Goal: Book appointment/travel/reservation

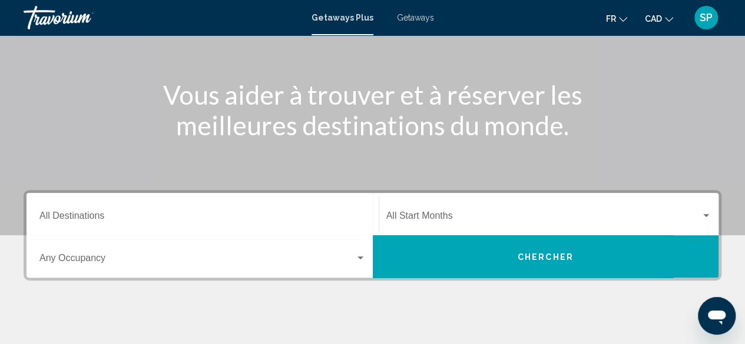
scroll to position [119, 0]
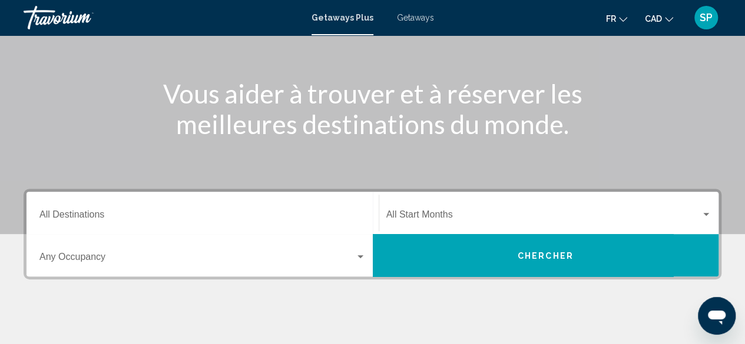
click at [72, 215] on input "Destination All Destinations" at bounding box center [202, 217] width 326 height 11
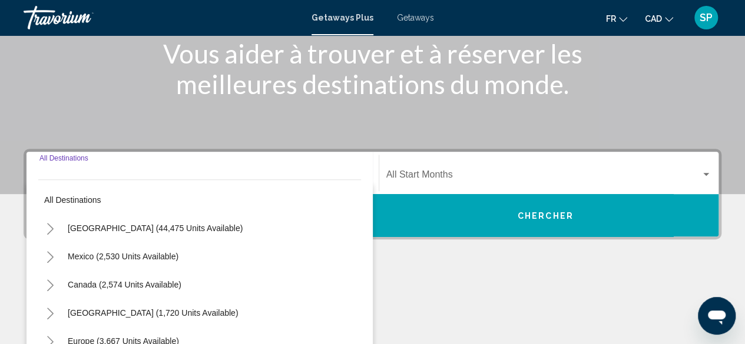
scroll to position [270, 0]
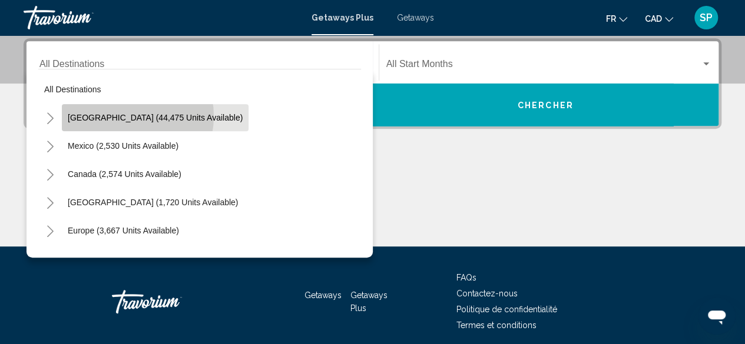
click at [124, 116] on span "[GEOGRAPHIC_DATA] (44,475 units available)" at bounding box center [155, 117] width 175 height 9
type input "**********"
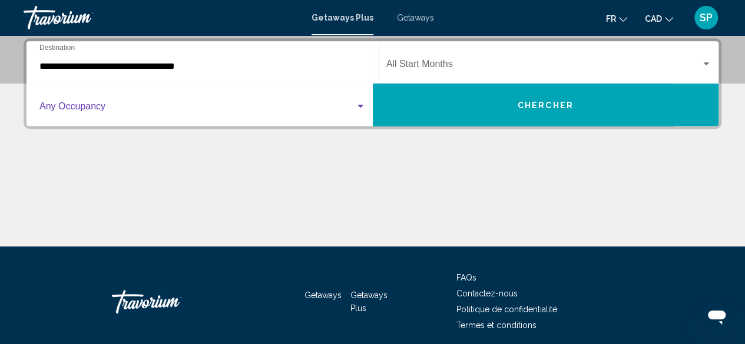
click at [77, 106] on span "Search widget" at bounding box center [197, 109] width 316 height 11
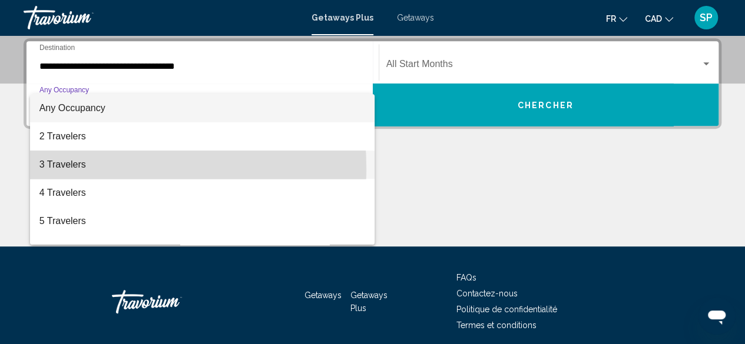
click at [73, 169] on span "3 Travelers" at bounding box center [202, 165] width 326 height 28
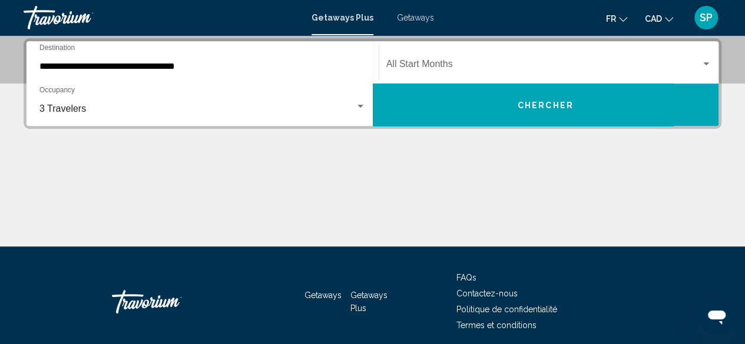
click at [442, 51] on div "Start Month All Start Months" at bounding box center [549, 62] width 326 height 37
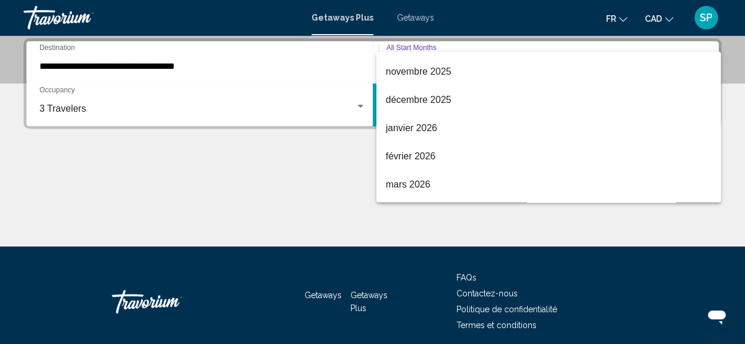
scroll to position [112, 0]
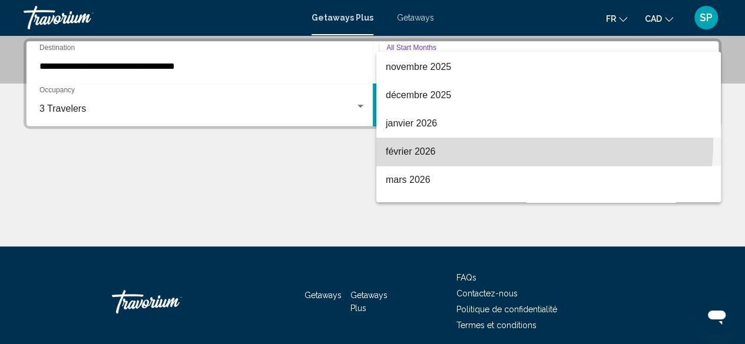
click at [504, 142] on span "février 2026" at bounding box center [549, 152] width 326 height 28
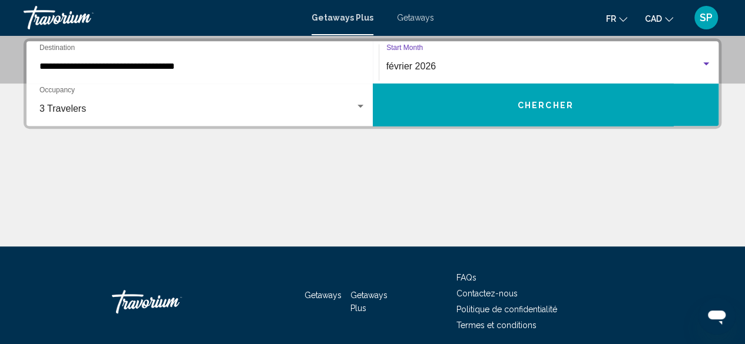
click at [710, 65] on div "Search widget" at bounding box center [706, 63] width 11 height 9
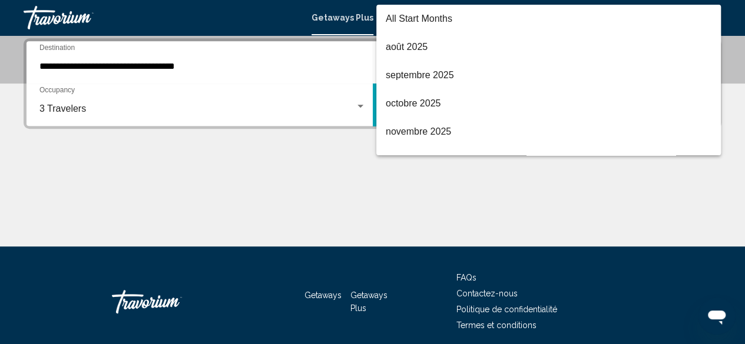
scroll to position [151, 0]
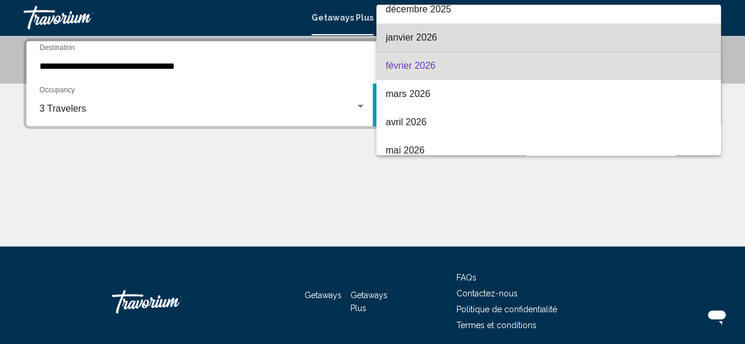
click at [620, 36] on span "janvier 2026" at bounding box center [549, 38] width 326 height 28
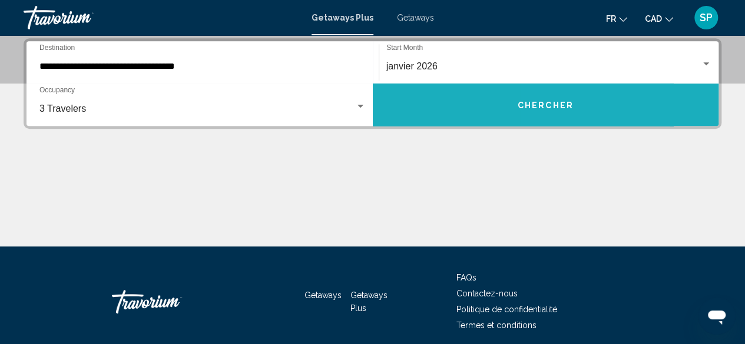
click at [553, 97] on button "Chercher" at bounding box center [546, 105] width 346 height 42
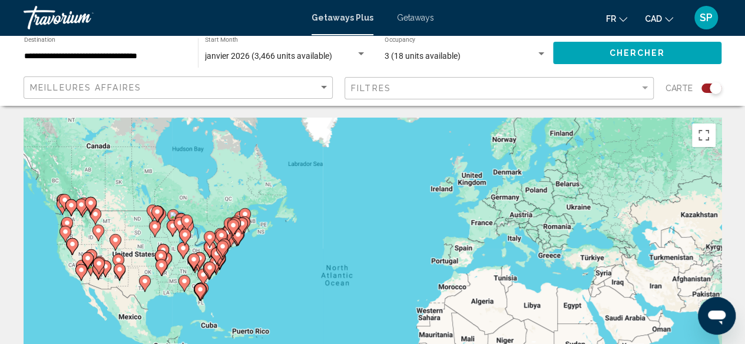
click at [213, 308] on div "To activate drag with keyboard, press Alt + Enter. Once in keyboard drag state,…" at bounding box center [373, 294] width 698 height 353
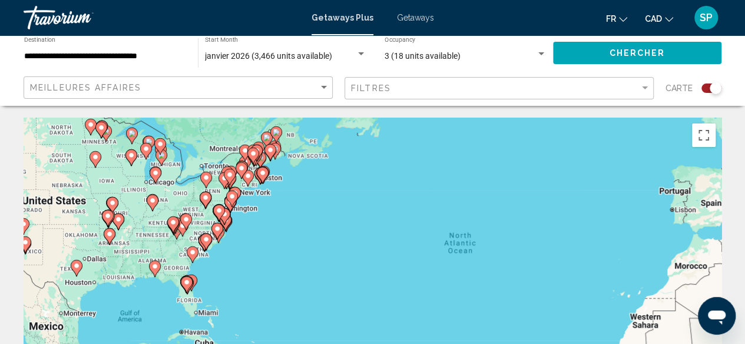
click at [201, 296] on div "To activate drag with keyboard, press Alt + Enter. Once in keyboard drag state,…" at bounding box center [373, 294] width 698 height 353
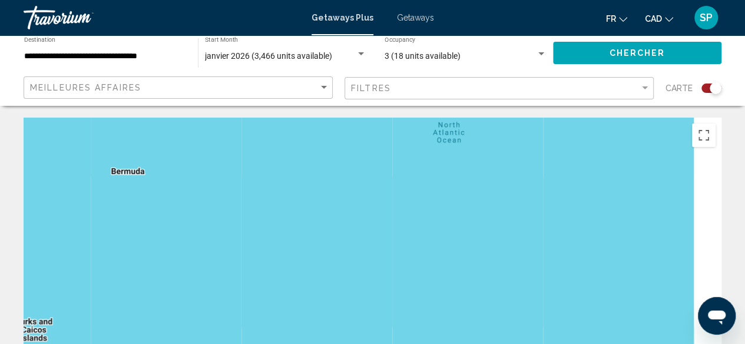
drag, startPoint x: 319, startPoint y: 290, endPoint x: 45, endPoint y: 233, distance: 280.3
click at [45, 233] on div "To activate drag with keyboard, press Alt + Enter. Once in keyboard drag state,…" at bounding box center [373, 294] width 698 height 353
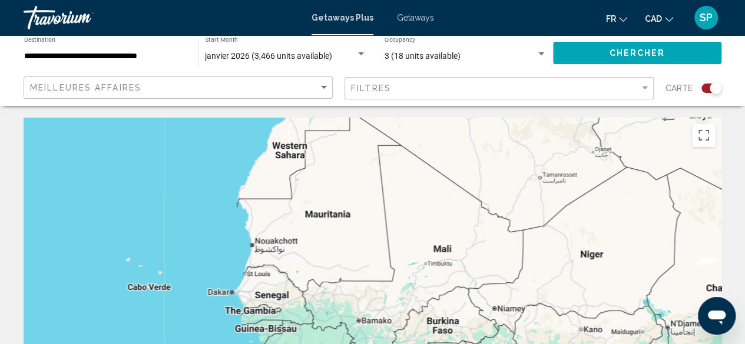
drag, startPoint x: 638, startPoint y: 287, endPoint x: 96, endPoint y: 131, distance: 564.2
click at [96, 131] on div "To activate drag with keyboard, press Alt + Enter. Once in keyboard drag state,…" at bounding box center [373, 294] width 698 height 353
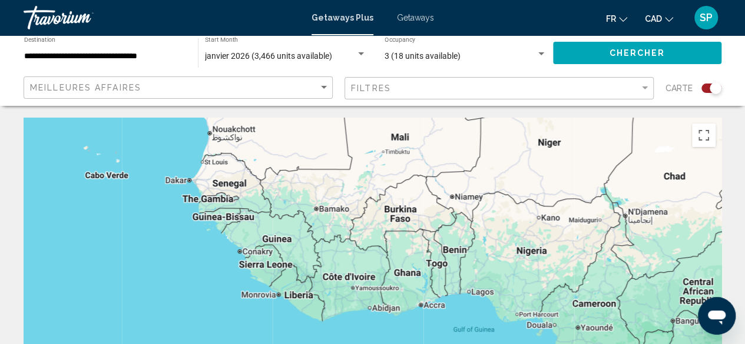
drag, startPoint x: 494, startPoint y: 298, endPoint x: 459, endPoint y: 208, distance: 97.0
click at [459, 208] on div "Main content" at bounding box center [373, 294] width 698 height 353
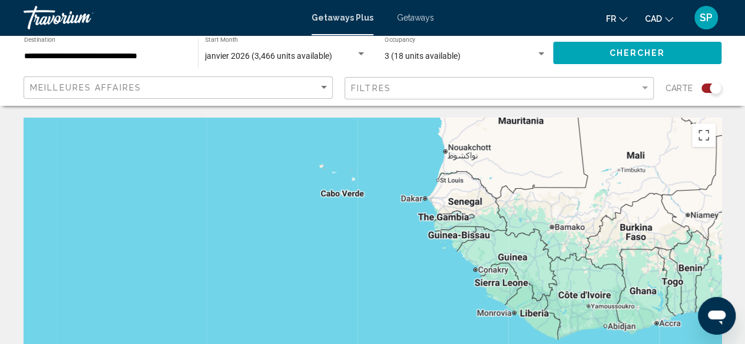
drag, startPoint x: 476, startPoint y: 275, endPoint x: 715, endPoint y: 295, distance: 239.8
click at [715, 295] on div "Main content" at bounding box center [373, 294] width 698 height 353
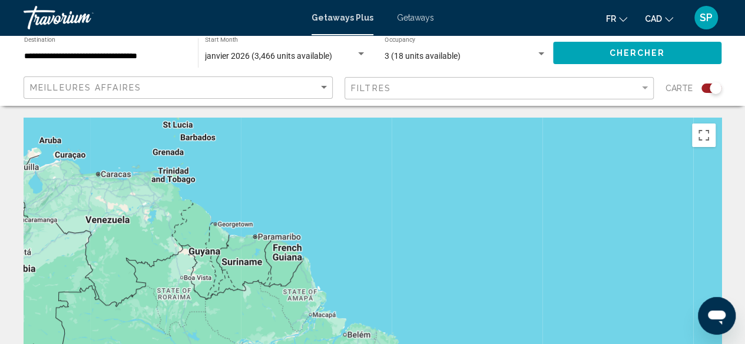
drag, startPoint x: 283, startPoint y: 281, endPoint x: 613, endPoint y: 196, distance: 341.7
click at [613, 196] on div "Main content" at bounding box center [373, 294] width 698 height 353
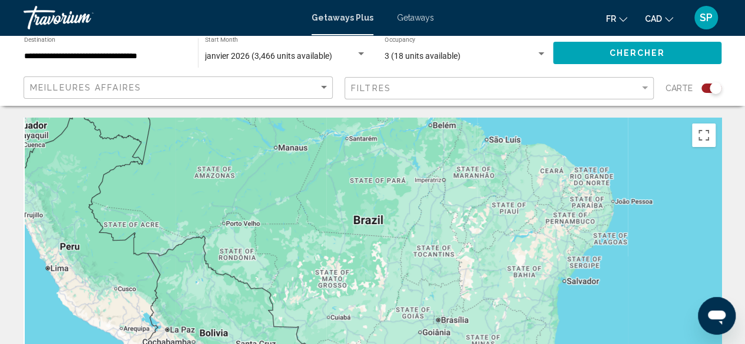
drag, startPoint x: 466, startPoint y: 231, endPoint x: 588, endPoint y: -9, distance: 269.8
click at [588, 0] on html "**********" at bounding box center [372, 172] width 745 height 344
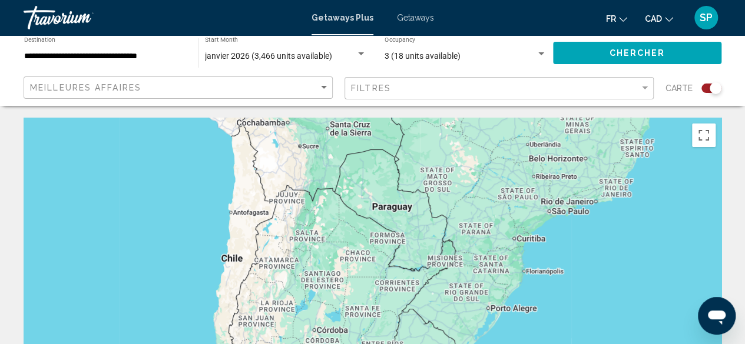
drag, startPoint x: 383, startPoint y: 270, endPoint x: 379, endPoint y: 111, distance: 159.6
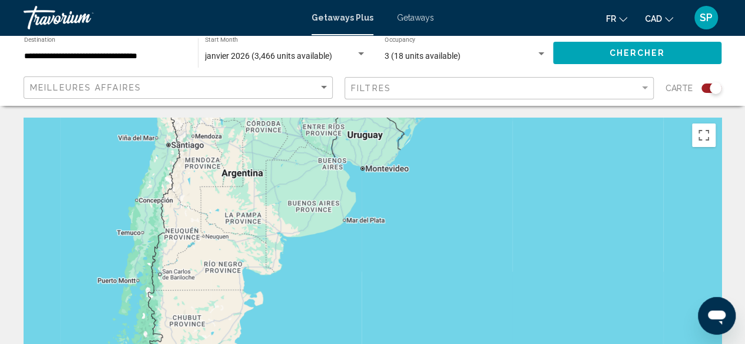
drag, startPoint x: 457, startPoint y: 301, endPoint x: 399, endPoint y: 95, distance: 214.3
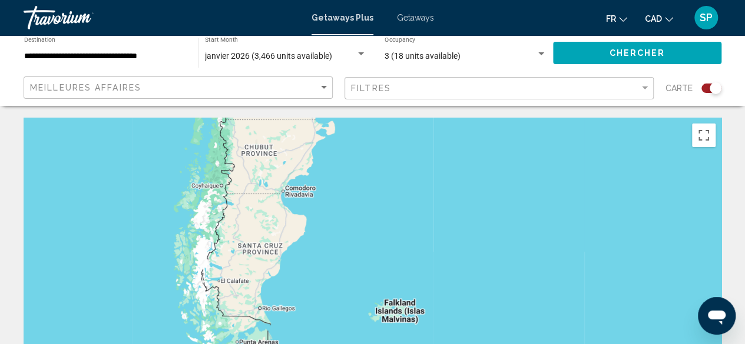
drag, startPoint x: 271, startPoint y: 295, endPoint x: 344, endPoint y: 127, distance: 183.5
click at [344, 127] on div "Main content" at bounding box center [373, 294] width 698 height 353
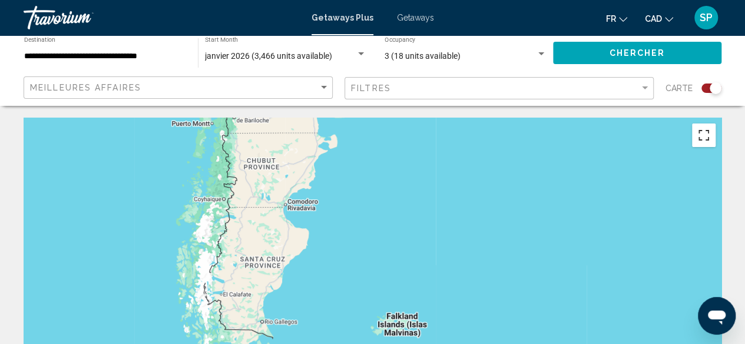
click at [710, 138] on button "Toggle fullscreen view" at bounding box center [704, 136] width 24 height 24
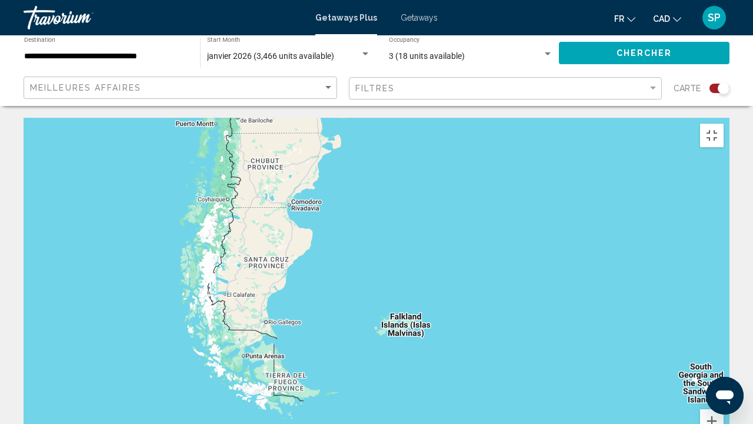
click at [710, 189] on div "Main content" at bounding box center [377, 294] width 706 height 353
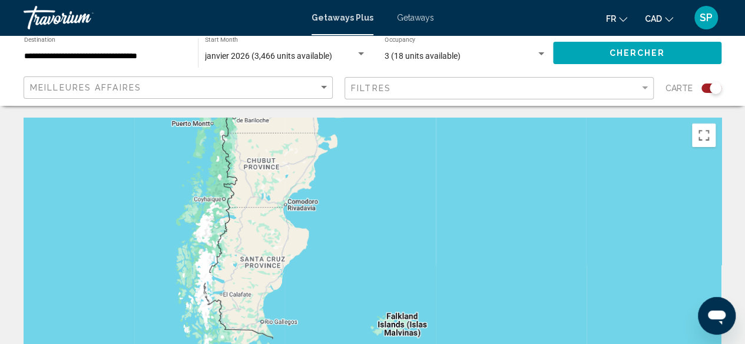
scroll to position [1, 0]
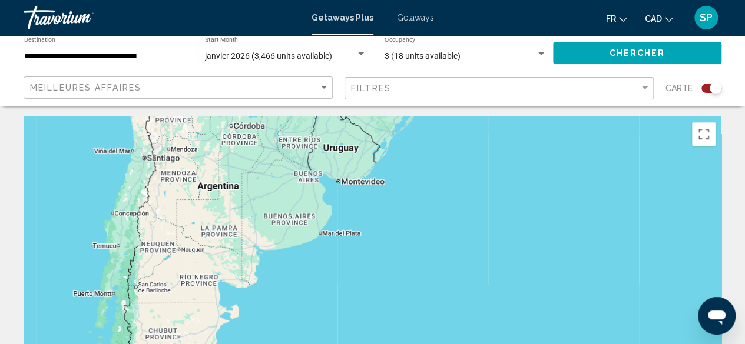
drag, startPoint x: 277, startPoint y: 198, endPoint x: 177, endPoint y: 372, distance: 200.1
click at [177, 343] on html "**********" at bounding box center [372, 171] width 745 height 344
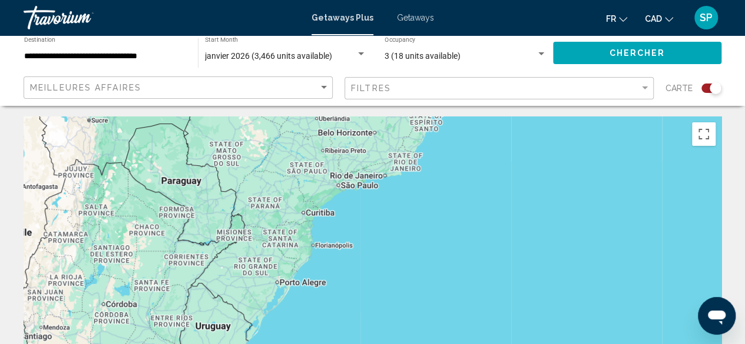
drag, startPoint x: 338, startPoint y: 185, endPoint x: 205, endPoint y: 372, distance: 230.0
click at [205, 343] on html "**********" at bounding box center [372, 171] width 745 height 344
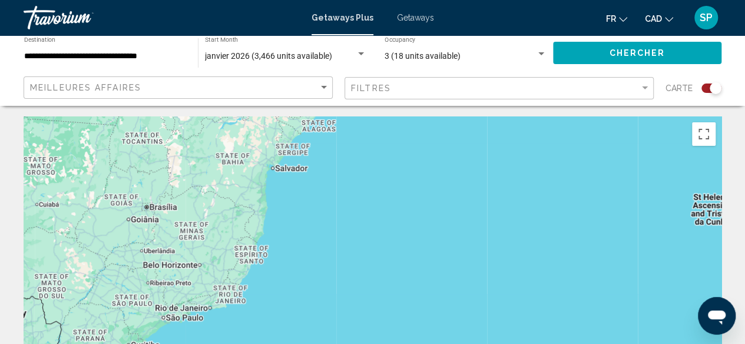
drag, startPoint x: 478, startPoint y: 238, endPoint x: 301, endPoint y: 372, distance: 221.8
click at [301, 343] on html "**********" at bounding box center [372, 171] width 745 height 344
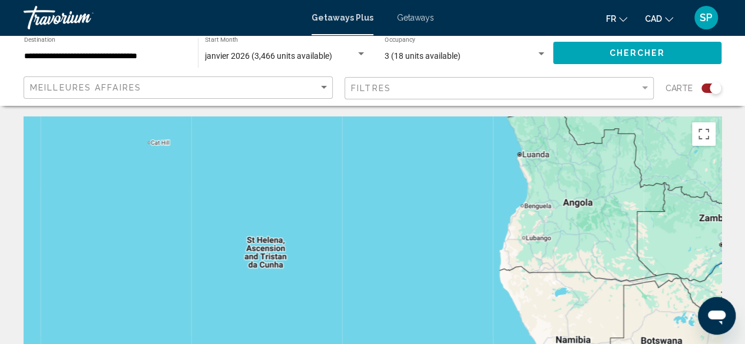
drag, startPoint x: 473, startPoint y: 233, endPoint x: 24, endPoint y: 277, distance: 451.9
click at [24, 277] on div "Main content" at bounding box center [373, 293] width 698 height 353
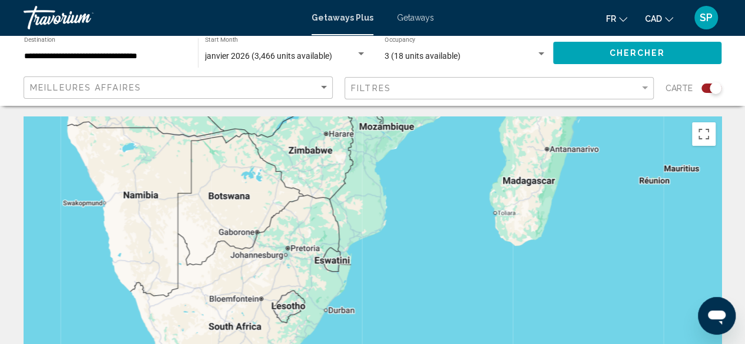
drag, startPoint x: 625, startPoint y: 310, endPoint x: 186, endPoint y: 149, distance: 467.3
click at [186, 149] on div "Main content" at bounding box center [373, 293] width 698 height 353
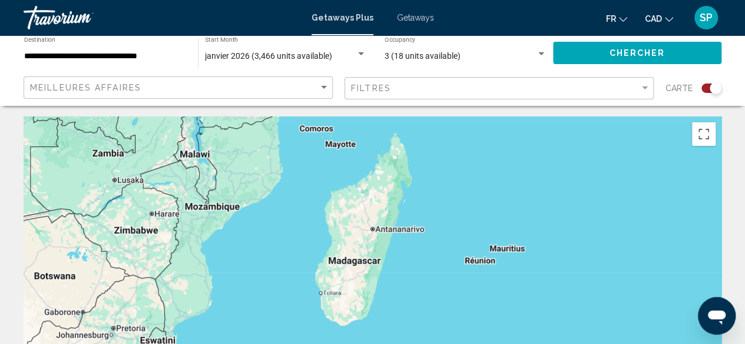
drag, startPoint x: 419, startPoint y: 267, endPoint x: 244, endPoint y: 372, distance: 204.6
click at [244, 343] on html "**********" at bounding box center [372, 171] width 745 height 344
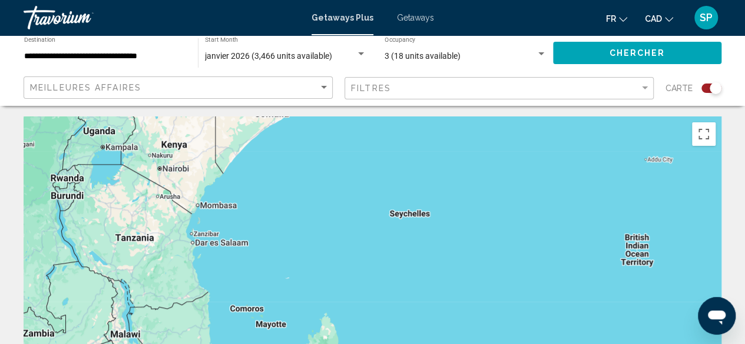
drag, startPoint x: 464, startPoint y: 188, endPoint x: 409, endPoint y: 371, distance: 191.3
click at [409, 343] on html "**********" at bounding box center [372, 171] width 745 height 344
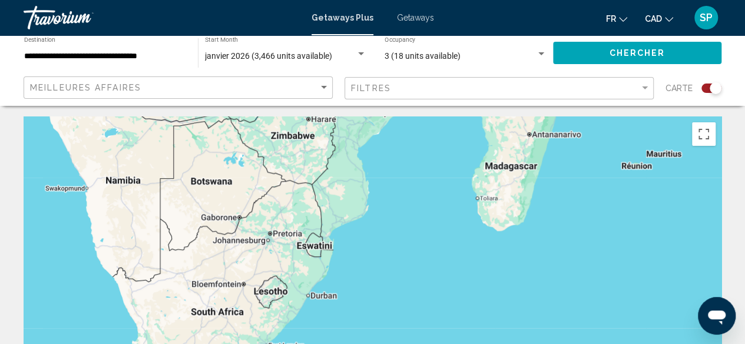
drag, startPoint x: 297, startPoint y: 233, endPoint x: 521, endPoint y: -51, distance: 362.1
click at [521, 0] on html "**********" at bounding box center [372, 171] width 745 height 344
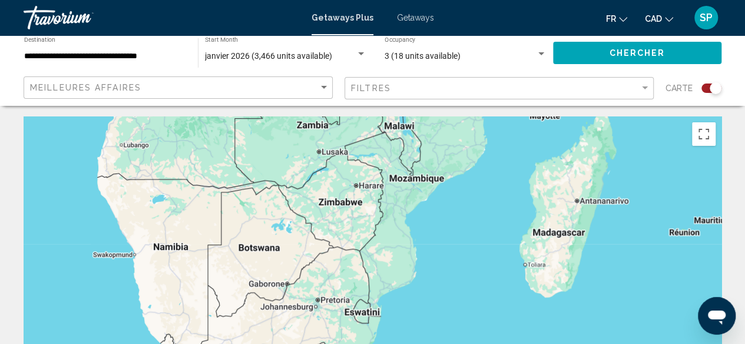
drag, startPoint x: 366, startPoint y: 308, endPoint x: 413, endPoint y: 372, distance: 79.9
click at [413, 343] on html "**********" at bounding box center [372, 171] width 745 height 344
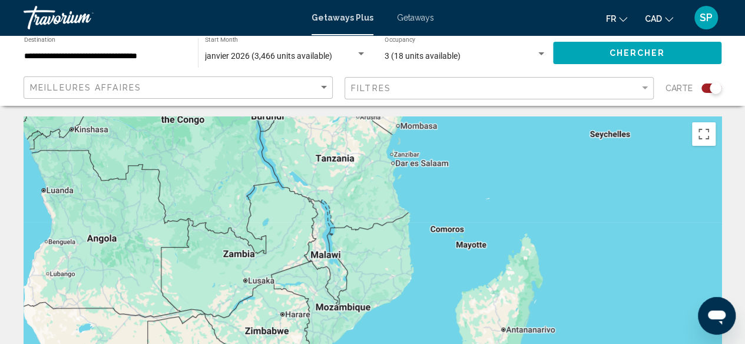
drag, startPoint x: 494, startPoint y: 241, endPoint x: 418, endPoint y: 372, distance: 151.1
click at [418, 343] on html "**********" at bounding box center [372, 171] width 745 height 344
click at [288, 98] on div "Meilleures affaires" at bounding box center [178, 89] width 309 height 24
click at [289, 97] on div "Meilleures affaires" at bounding box center [179, 88] width 299 height 22
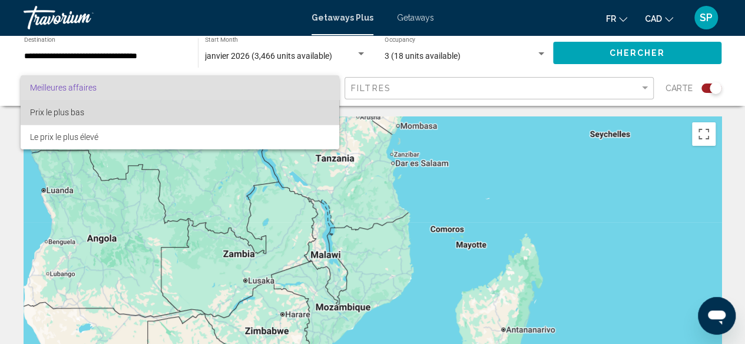
click at [230, 121] on span "Prix ​​le plus bas" at bounding box center [180, 112] width 300 height 25
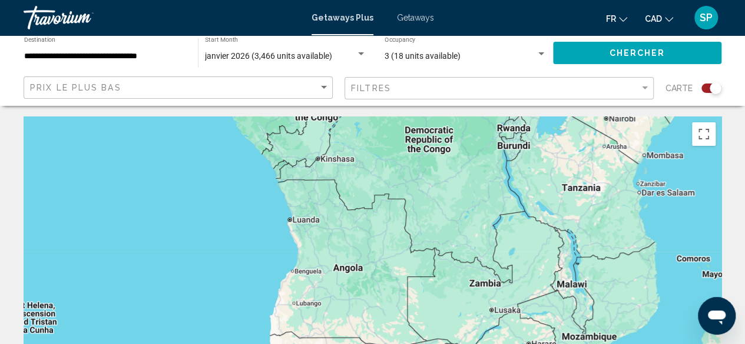
drag, startPoint x: 157, startPoint y: 262, endPoint x: 463, endPoint y: 298, distance: 308.8
click at [463, 298] on div "Main content" at bounding box center [373, 293] width 698 height 353
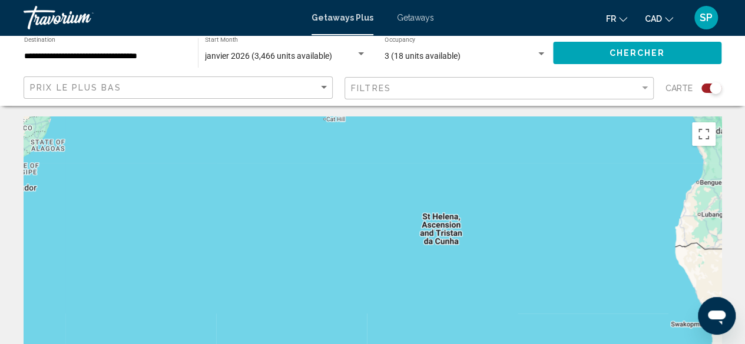
drag, startPoint x: 220, startPoint y: 300, endPoint x: 575, endPoint y: 150, distance: 384.9
click at [575, 150] on div "Main content" at bounding box center [373, 293] width 698 height 353
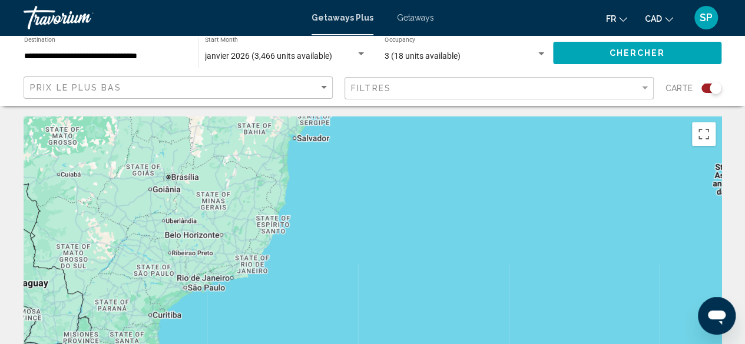
drag, startPoint x: 158, startPoint y: 276, endPoint x: 467, endPoint y: 344, distance: 316.5
click at [467, 344] on div "Main content" at bounding box center [373, 293] width 698 height 353
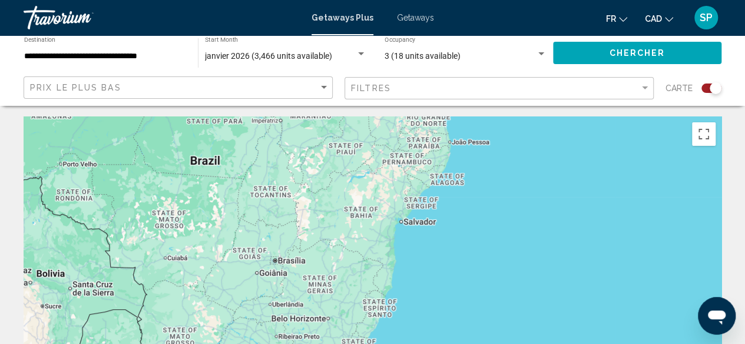
drag, startPoint x: 307, startPoint y: 293, endPoint x: 427, endPoint y: 372, distance: 143.5
click at [427, 343] on html "**********" at bounding box center [372, 171] width 745 height 344
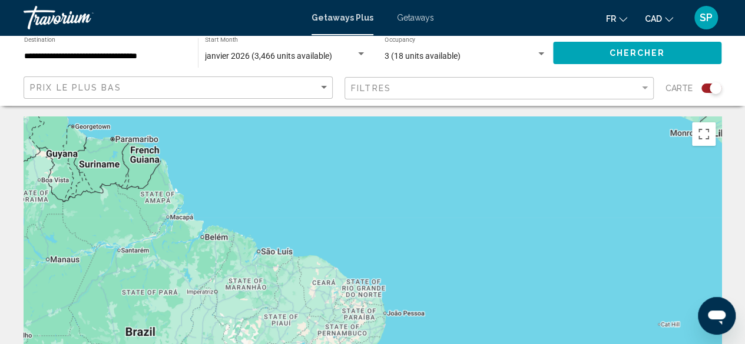
drag, startPoint x: 522, startPoint y: 188, endPoint x: 440, endPoint y: 372, distance: 201.6
click at [440, 343] on html "**********" at bounding box center [372, 171] width 745 height 344
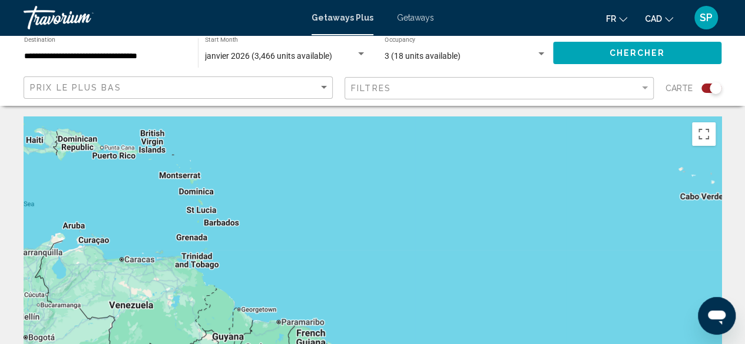
drag, startPoint x: 245, startPoint y: 182, endPoint x: 420, endPoint y: 372, distance: 257.9
click at [420, 343] on html "**********" at bounding box center [372, 171] width 745 height 344
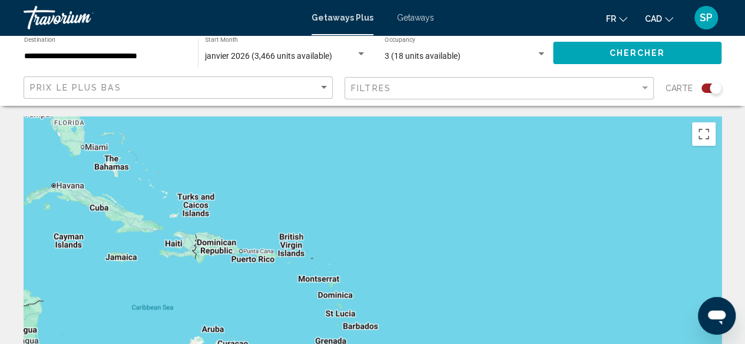
drag, startPoint x: 337, startPoint y: 227, endPoint x: 489, endPoint y: 334, distance: 185.9
click at [489, 334] on div "Main content" at bounding box center [373, 293] width 698 height 353
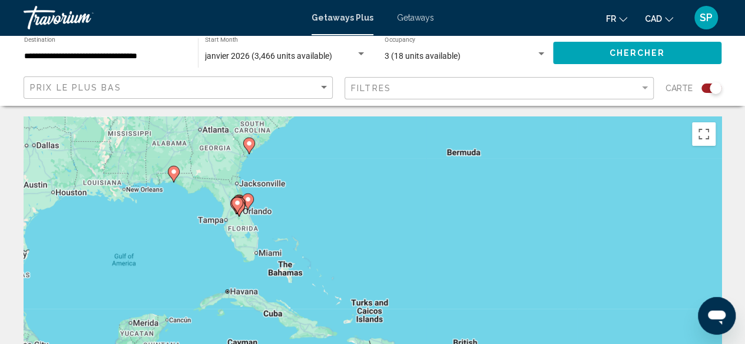
drag, startPoint x: 68, startPoint y: 267, endPoint x: 245, endPoint y: 372, distance: 205.3
click at [245, 343] on html "**********" at bounding box center [372, 171] width 745 height 344
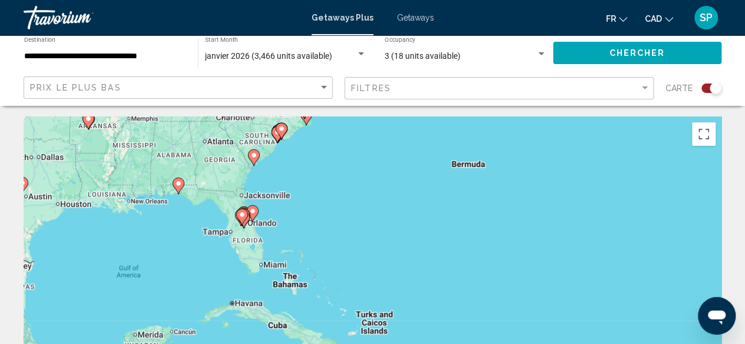
drag, startPoint x: 334, startPoint y: 178, endPoint x: 337, endPoint y: 192, distance: 14.3
click at [337, 192] on div "To activate drag with keyboard, press Alt + Enter. Once in keyboard drag state,…" at bounding box center [373, 293] width 698 height 353
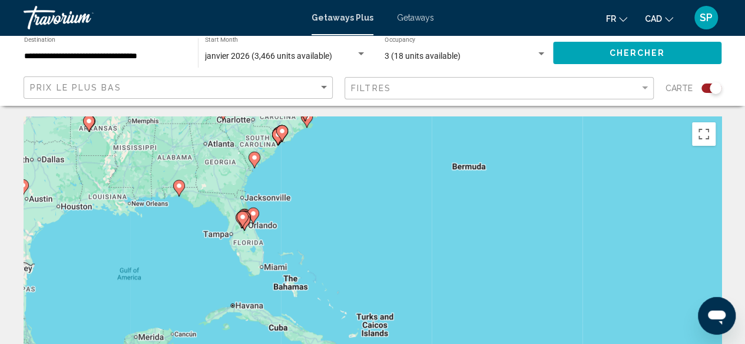
click at [247, 220] on icon "Main content" at bounding box center [243, 219] width 12 height 16
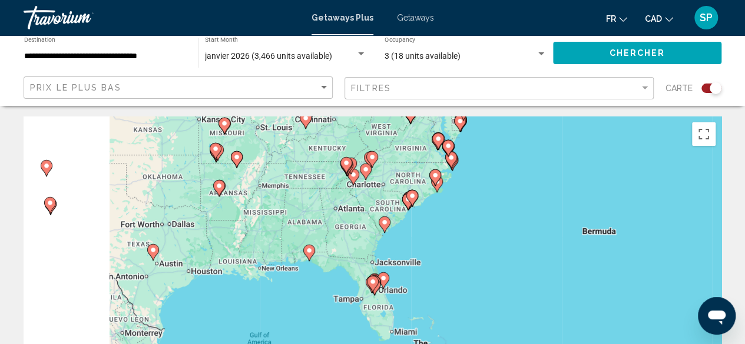
click at [247, 220] on div "To activate drag with keyboard, press Alt + Enter. Once in keyboard drag state,…" at bounding box center [373, 293] width 698 height 353
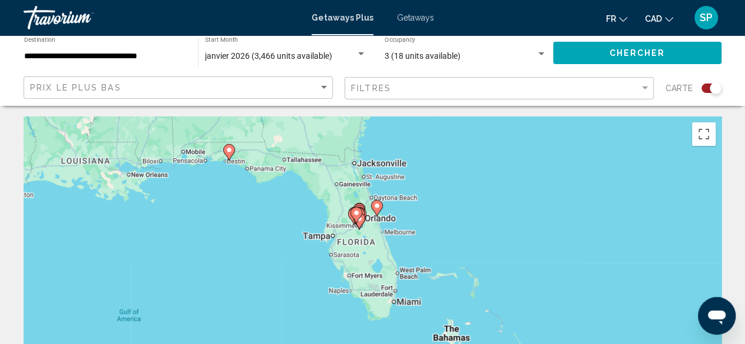
drag, startPoint x: 593, startPoint y: 316, endPoint x: 440, endPoint y: 145, distance: 229.3
click at [440, 145] on div "To activate drag with keyboard, press Alt + Enter. Once in keyboard drag state,…" at bounding box center [373, 293] width 698 height 353
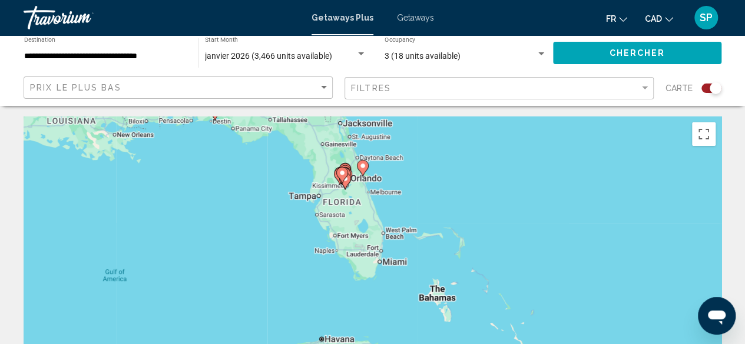
click at [353, 172] on div "To activate drag with keyboard, press Alt + Enter. Once in keyboard drag state,…" at bounding box center [373, 293] width 698 height 353
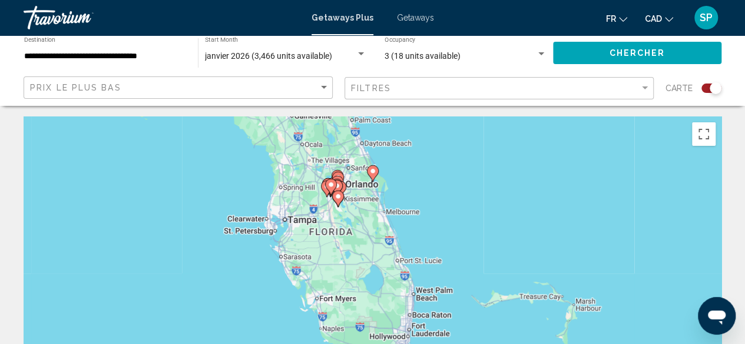
click at [351, 195] on div "To activate drag with keyboard, press Alt + Enter. Once in keyboard drag state,…" at bounding box center [373, 293] width 698 height 353
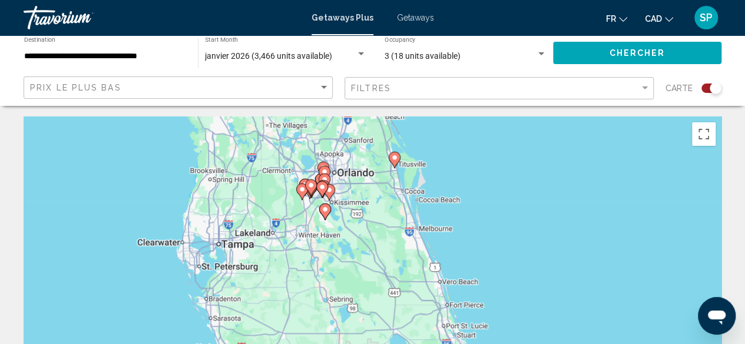
click at [345, 201] on div "To activate drag with keyboard, press Alt + Enter. Once in keyboard drag state,…" at bounding box center [373, 293] width 698 height 353
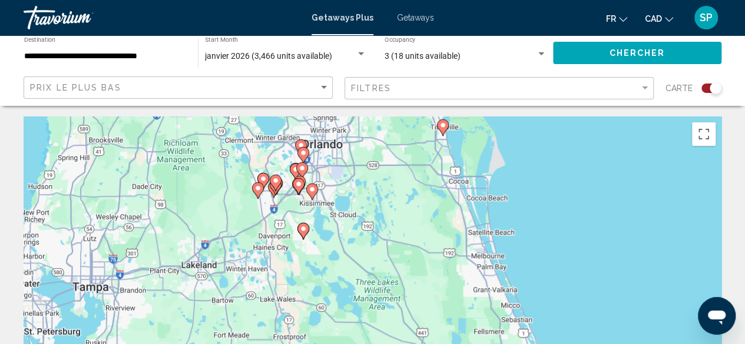
click at [345, 201] on div "To activate drag with keyboard, press Alt + Enter. Once in keyboard drag state,…" at bounding box center [373, 293] width 698 height 353
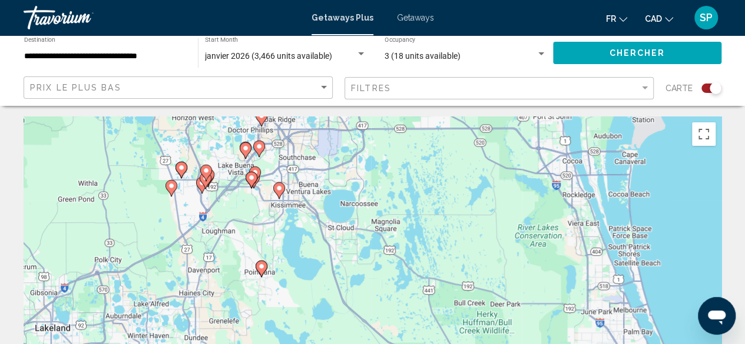
click at [277, 189] on image "Main content" at bounding box center [278, 188] width 7 height 7
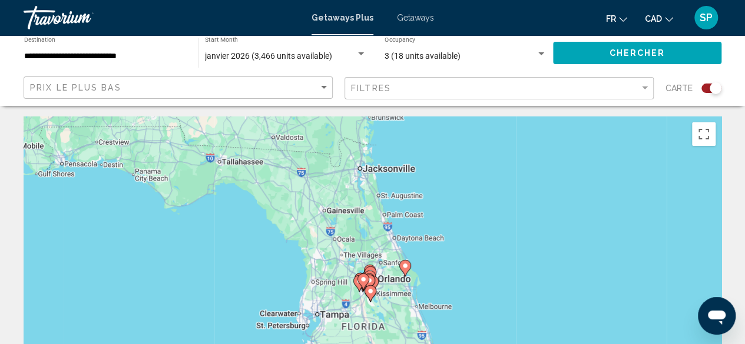
click at [372, 281] on image "Main content" at bounding box center [369, 280] width 7 height 7
type input "**********"
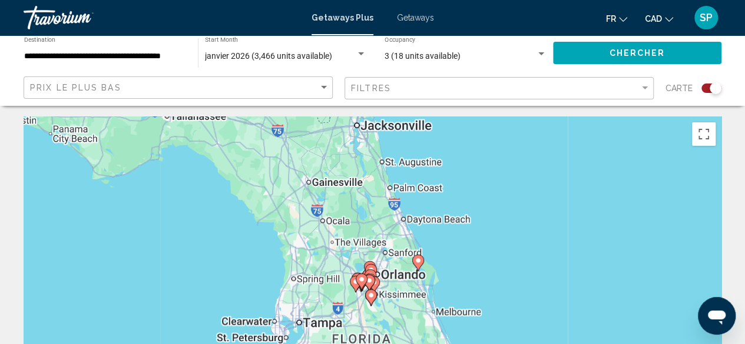
click at [372, 281] on image "Main content" at bounding box center [369, 280] width 7 height 7
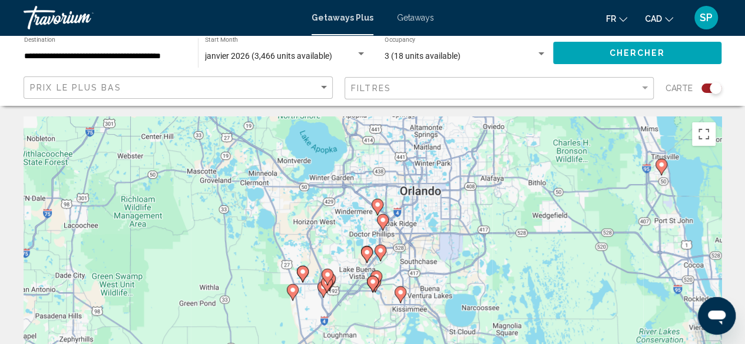
click at [401, 297] on icon "Main content" at bounding box center [399, 294] width 11 height 15
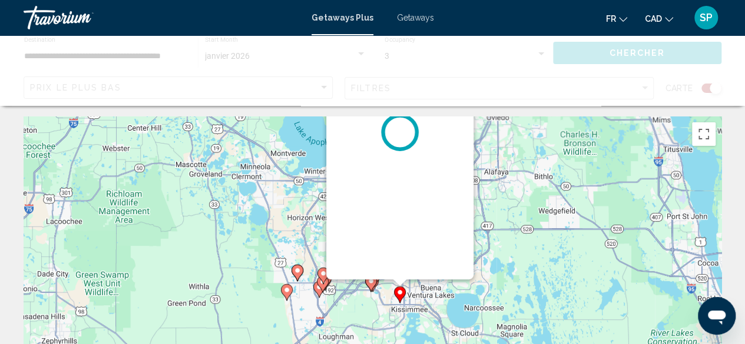
scroll to position [0, 0]
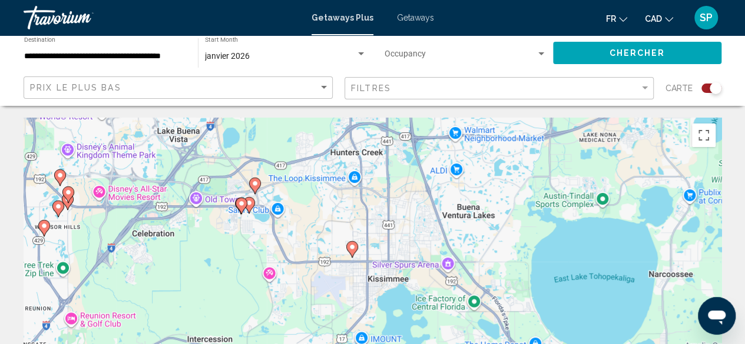
drag, startPoint x: 504, startPoint y: 285, endPoint x: 486, endPoint y: 101, distance: 185.2
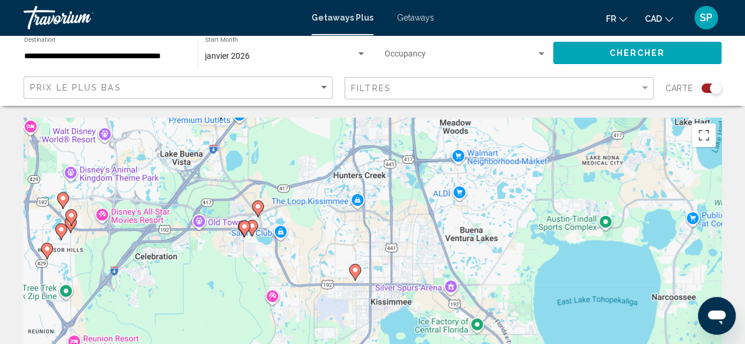
click at [352, 270] on image "Main content" at bounding box center [354, 270] width 7 height 7
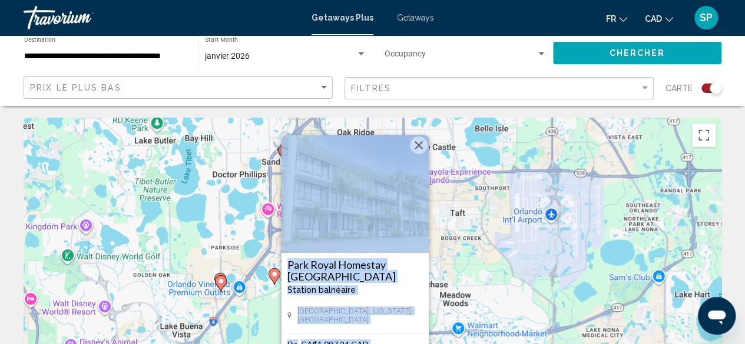
click at [422, 143] on button "Close" at bounding box center [419, 146] width 18 height 18
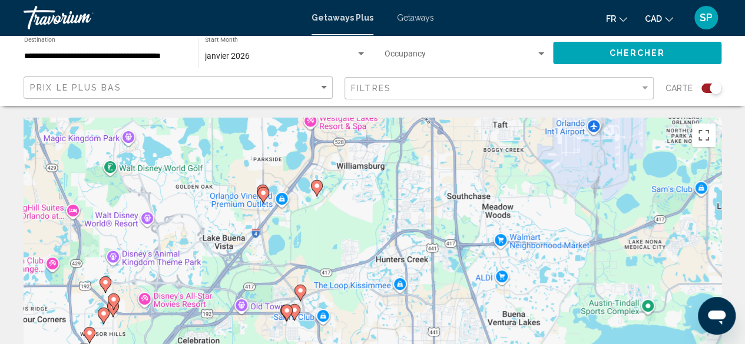
drag, startPoint x: 325, startPoint y: 302, endPoint x: 368, endPoint y: 210, distance: 101.4
click at [368, 210] on div "To activate drag with keyboard, press Alt + Enter. Once in keyboard drag state,…" at bounding box center [373, 294] width 698 height 353
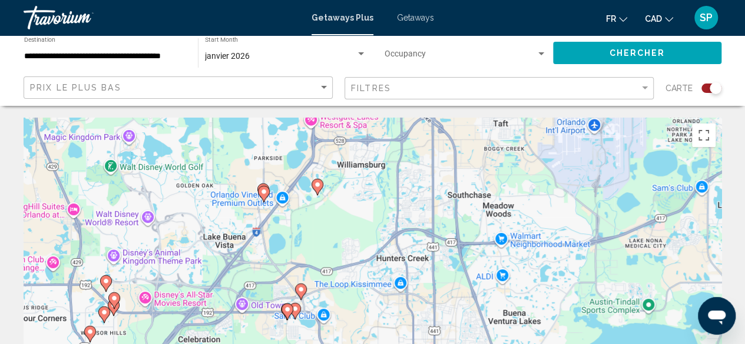
click at [263, 190] on image "Main content" at bounding box center [263, 191] width 7 height 7
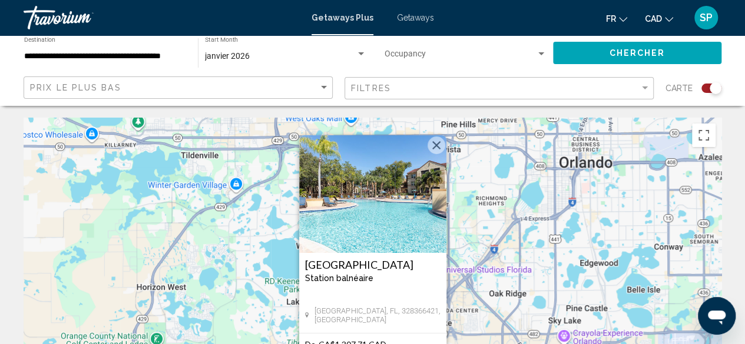
click at [437, 144] on button "Close" at bounding box center [436, 146] width 18 height 18
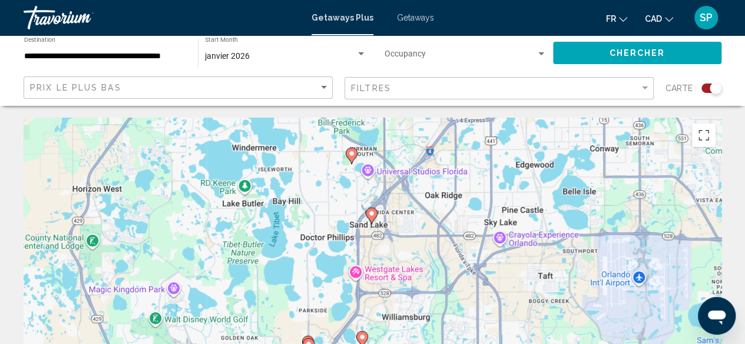
drag, startPoint x: 384, startPoint y: 304, endPoint x: 318, endPoint y: 198, distance: 125.1
click at [318, 198] on div "To activate drag with keyboard, press Alt + Enter. Once in keyboard drag state,…" at bounding box center [373, 294] width 698 height 353
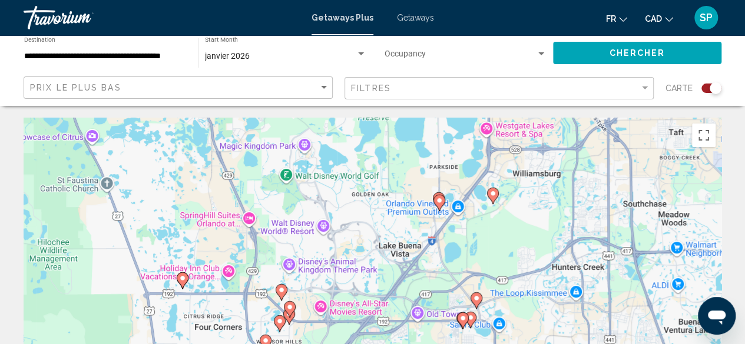
drag, startPoint x: 394, startPoint y: 281, endPoint x: 526, endPoint y: 147, distance: 187.7
click at [526, 147] on div "To activate drag with keyboard, press Alt + Enter. Once in keyboard drag state,…" at bounding box center [373, 294] width 698 height 353
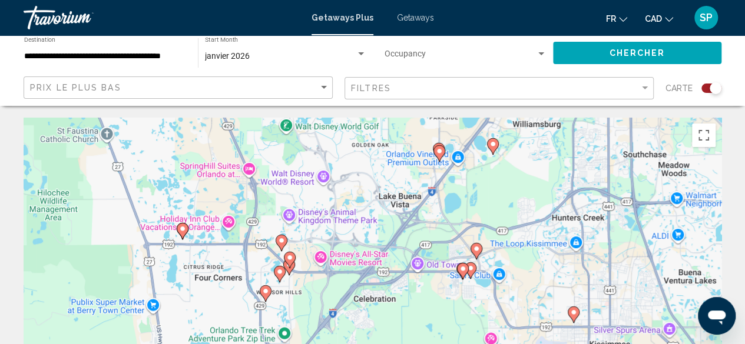
drag, startPoint x: 398, startPoint y: 238, endPoint x: 400, endPoint y: 176, distance: 61.8
click at [400, 176] on div "To activate drag with keyboard, press Alt + Enter. Once in keyboard drag state,…" at bounding box center [373, 294] width 698 height 353
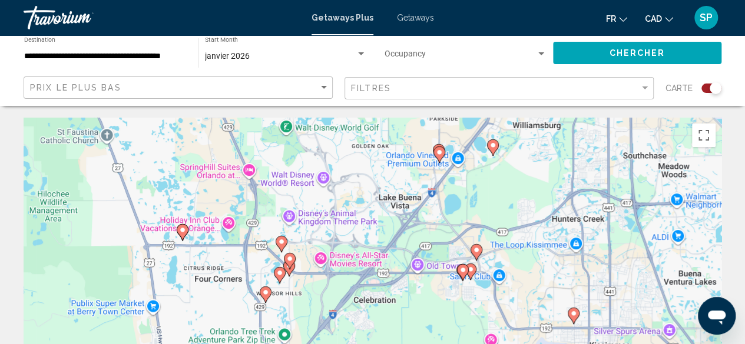
click at [283, 240] on image "Main content" at bounding box center [281, 241] width 7 height 7
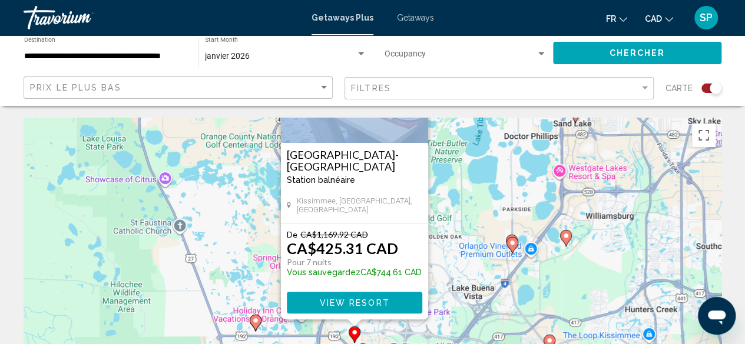
drag, startPoint x: 507, startPoint y: 244, endPoint x: 488, endPoint y: 124, distance: 122.2
click at [488, 124] on div "To activate drag with keyboard, press Alt + Enter. Once in keyboard drag state,…" at bounding box center [373, 294] width 698 height 353
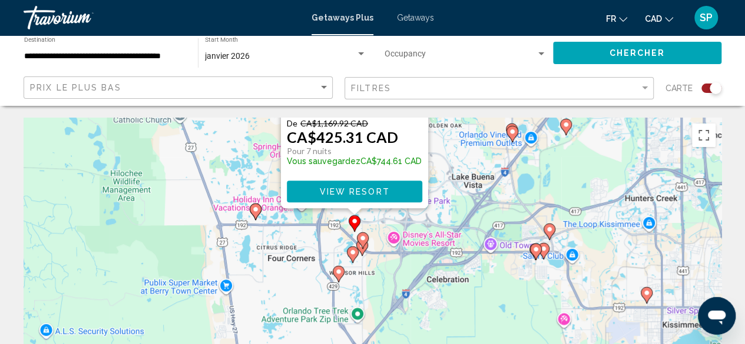
drag, startPoint x: 452, startPoint y: 290, endPoint x: 452, endPoint y: 187, distance: 103.6
click at [452, 187] on div "To activate drag with keyboard, press Alt + Enter. Once in keyboard drag state,…" at bounding box center [373, 294] width 698 height 353
click at [364, 237] on image "Main content" at bounding box center [362, 237] width 7 height 7
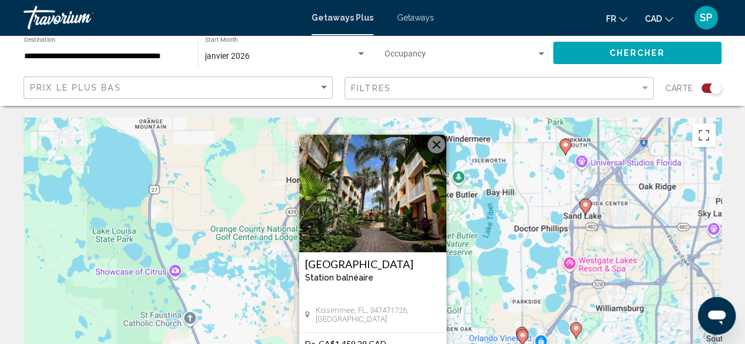
click at [704, 87] on div "Search widget" at bounding box center [711, 88] width 20 height 9
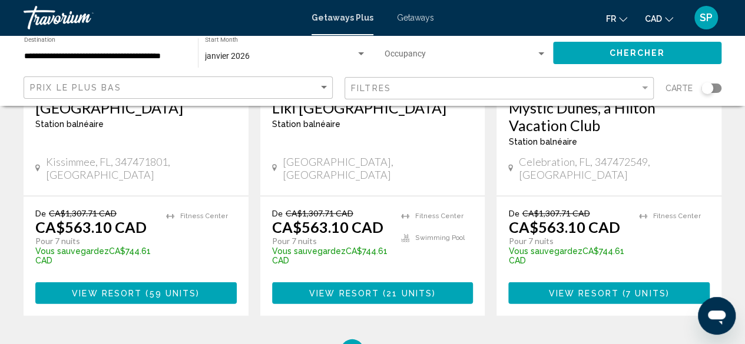
scroll to position [1608, 0]
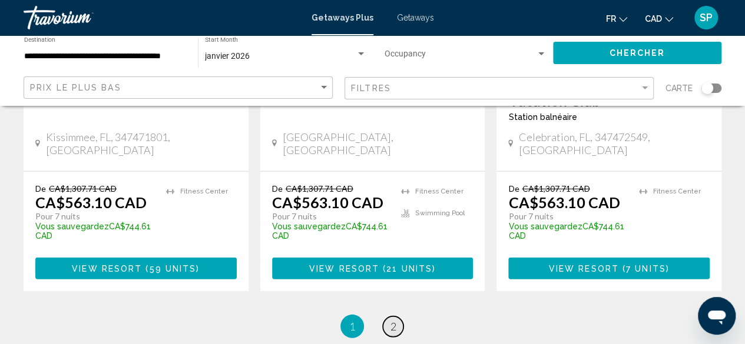
click at [390, 320] on span "2" at bounding box center [393, 326] width 6 height 13
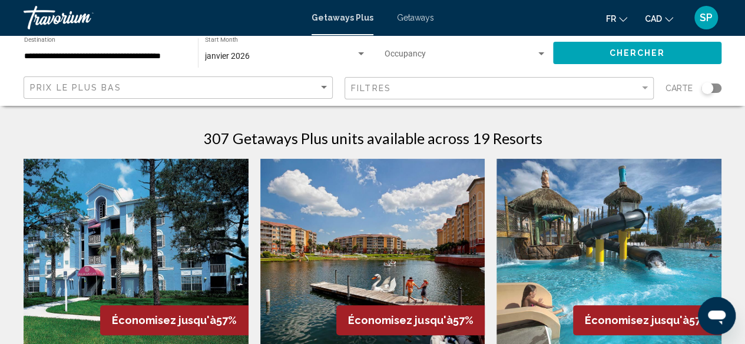
click at [717, 89] on div "Search widget" at bounding box center [711, 88] width 20 height 9
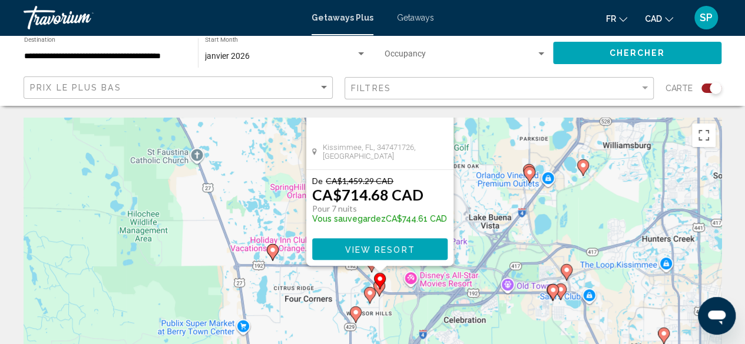
drag, startPoint x: 502, startPoint y: 258, endPoint x: 514, endPoint y: 97, distance: 161.8
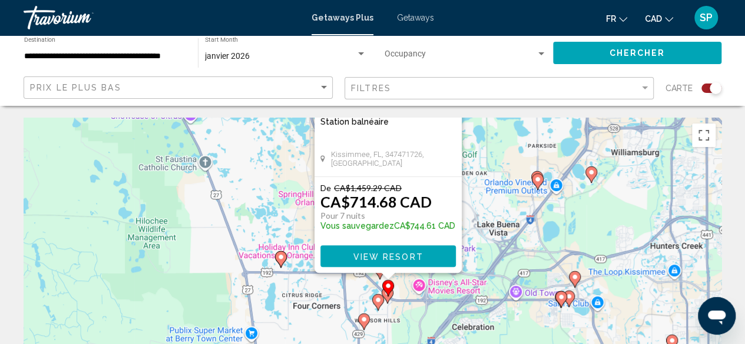
click at [420, 310] on div "To activate drag with keyboard, press Alt + Enter. Once in keyboard drag state,…" at bounding box center [373, 294] width 698 height 353
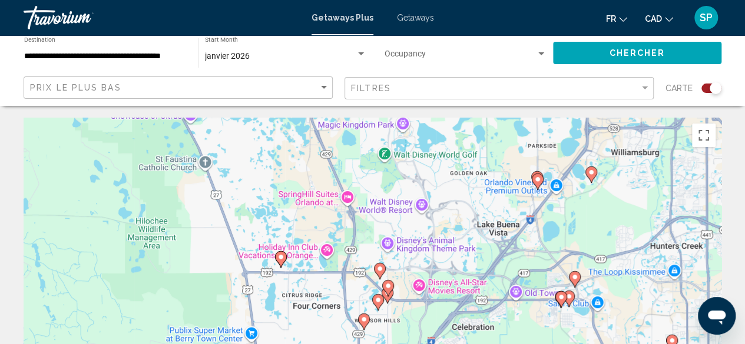
click at [539, 180] on image "Main content" at bounding box center [537, 179] width 7 height 7
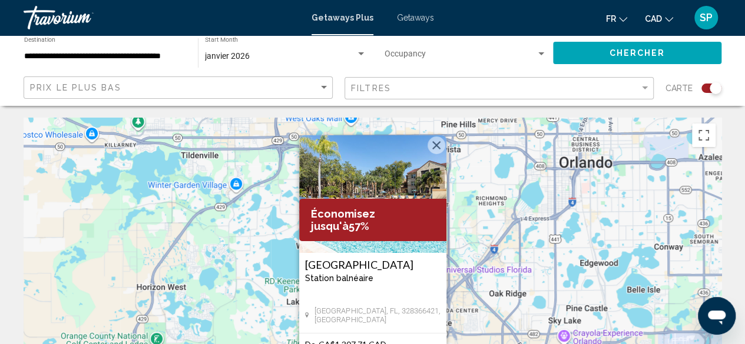
click at [437, 151] on button "Close" at bounding box center [436, 146] width 18 height 18
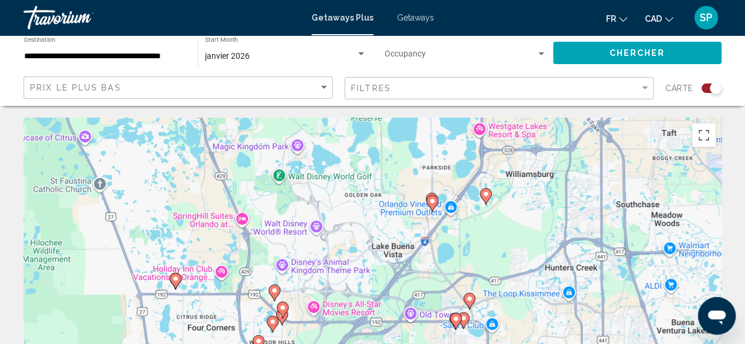
drag, startPoint x: 480, startPoint y: 322, endPoint x: 542, endPoint y: 72, distance: 257.1
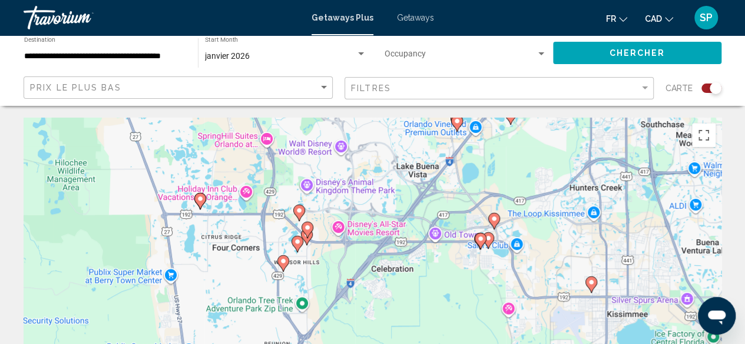
drag, startPoint x: 360, startPoint y: 283, endPoint x: 385, endPoint y: 203, distance: 83.8
click at [385, 203] on div "To activate drag with keyboard, press Alt + Enter. Once in keyboard drag state,…" at bounding box center [373, 294] width 698 height 353
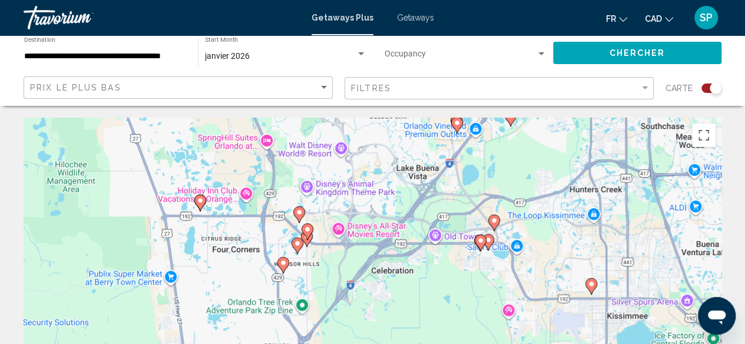
click at [327, 245] on div "To activate drag with keyboard, press Alt + Enter. Once in keyboard drag state,…" at bounding box center [373, 294] width 698 height 353
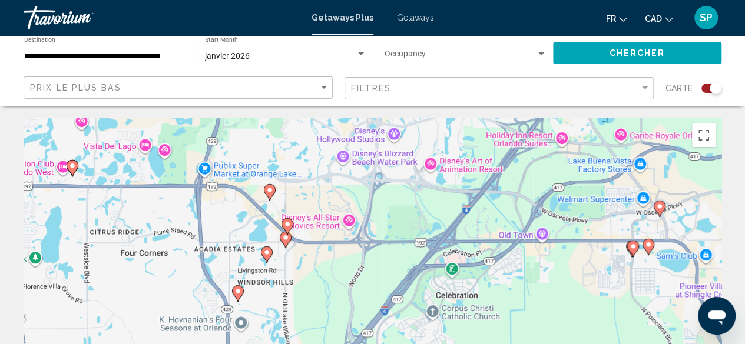
click at [321, 200] on div "To activate drag with keyboard, press Alt + Enter. Once in keyboard drag state,…" at bounding box center [373, 294] width 698 height 353
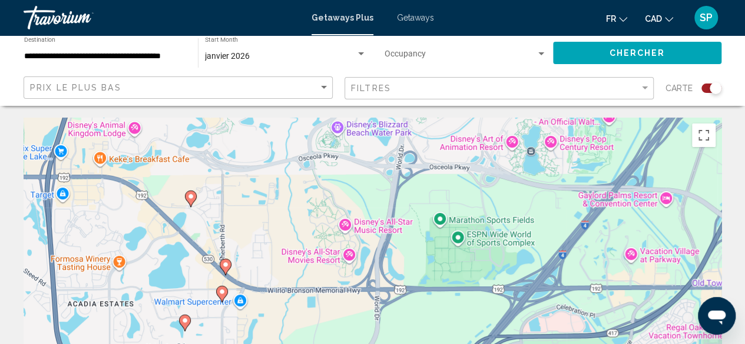
drag, startPoint x: 314, startPoint y: 211, endPoint x: 286, endPoint y: 218, distance: 29.3
click at [286, 218] on div "To activate drag with keyboard, press Alt + Enter. Once in keyboard drag state,…" at bounding box center [373, 294] width 698 height 353
click at [191, 200] on image "Main content" at bounding box center [190, 196] width 7 height 7
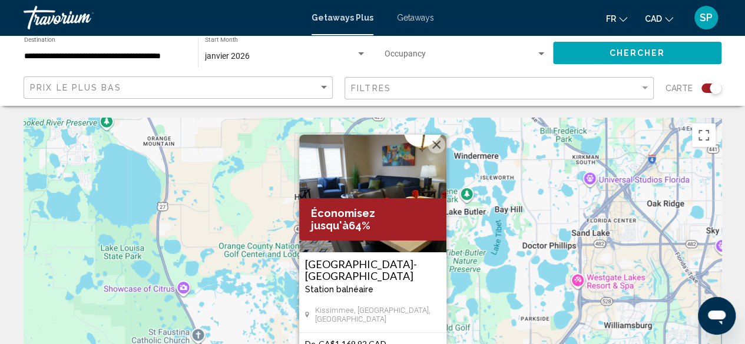
click at [438, 149] on button "Close" at bounding box center [436, 145] width 18 height 18
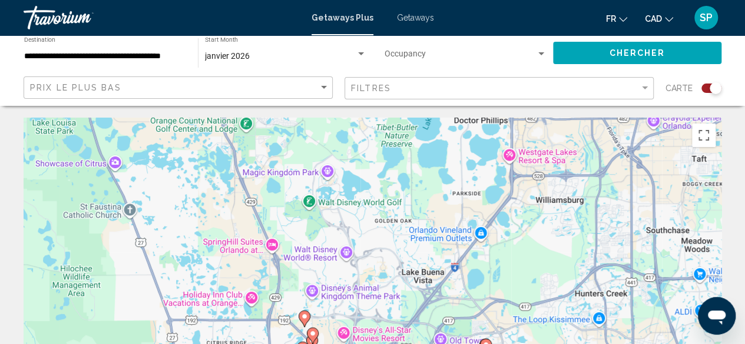
drag, startPoint x: 424, startPoint y: 284, endPoint x: 353, endPoint y: 152, distance: 150.7
click at [353, 152] on div "To activate drag with keyboard, press Alt + Enter. Once in keyboard drag state,…" at bounding box center [373, 294] width 698 height 353
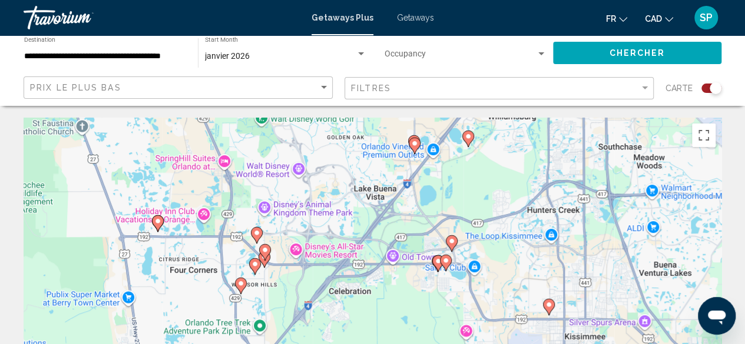
drag, startPoint x: 357, startPoint y: 247, endPoint x: 313, endPoint y: 164, distance: 93.5
click at [313, 164] on div "To activate drag with keyboard, press Alt + Enter. Once in keyboard drag state,…" at bounding box center [373, 294] width 698 height 353
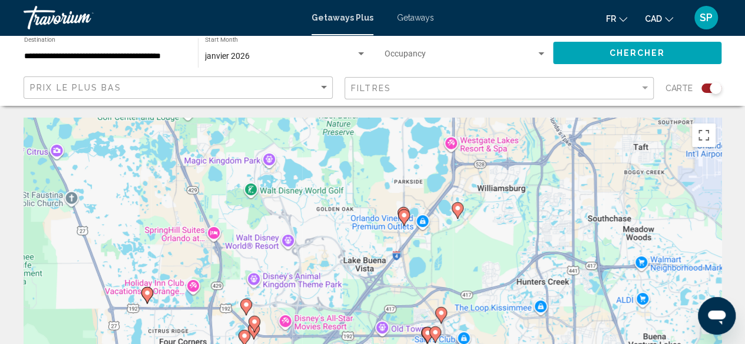
drag, startPoint x: 386, startPoint y: 309, endPoint x: 370, endPoint y: 372, distance: 65.0
click at [370, 344] on html "**********" at bounding box center [372, 172] width 745 height 344
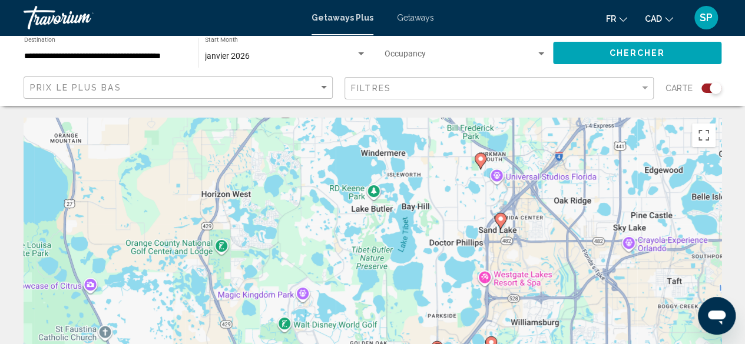
drag, startPoint x: 381, startPoint y: 235, endPoint x: 411, endPoint y: 372, distance: 140.4
click at [411, 344] on html "**********" at bounding box center [372, 172] width 745 height 344
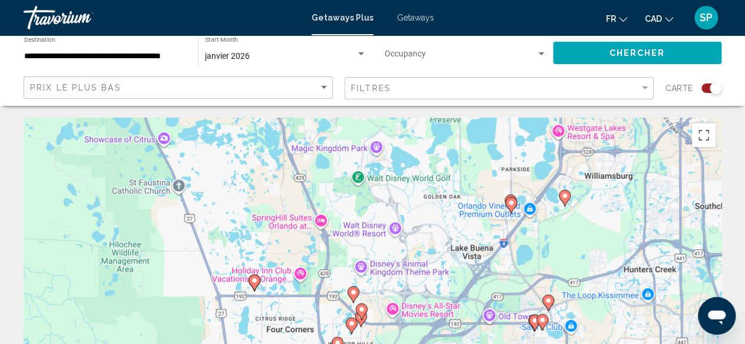
drag, startPoint x: 403, startPoint y: 315, endPoint x: 477, endPoint y: 167, distance: 165.3
click at [477, 167] on div "To activate drag with keyboard, press Alt + Enter. Once in keyboard drag state,…" at bounding box center [373, 294] width 698 height 353
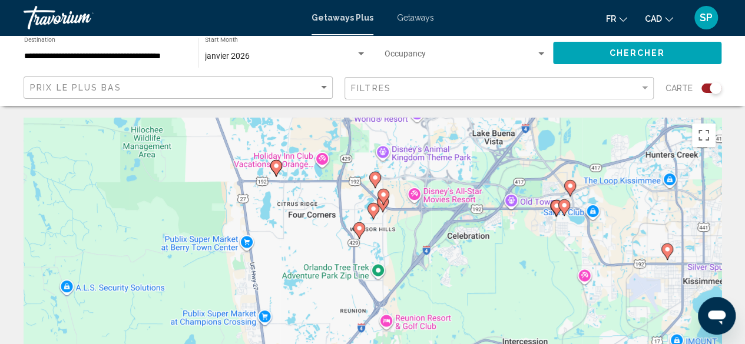
drag, startPoint x: 477, startPoint y: 167, endPoint x: 499, endPoint y: 49, distance: 119.7
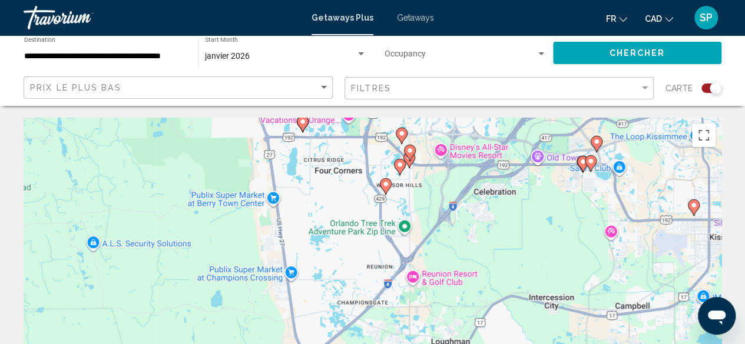
drag, startPoint x: 471, startPoint y: 300, endPoint x: 496, endPoint y: 256, distance: 50.6
click at [496, 256] on div "To activate drag with keyboard, press Alt + Enter. Once in keyboard drag state,…" at bounding box center [373, 294] width 698 height 353
click at [426, 212] on div "To activate drag with keyboard, press Alt + Enter. Once in keyboard drag state,…" at bounding box center [373, 294] width 698 height 353
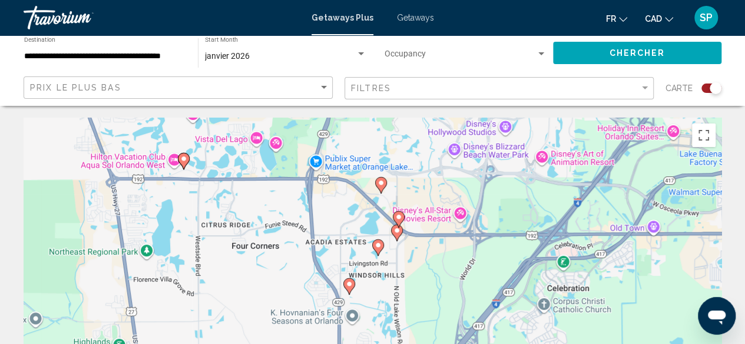
drag, startPoint x: 417, startPoint y: 171, endPoint x: 421, endPoint y: 290, distance: 119.0
click at [421, 290] on div "To activate drag with keyboard, press Alt + Enter. Once in keyboard drag state,…" at bounding box center [373, 294] width 698 height 353
click at [411, 242] on div "To activate drag with keyboard, press Alt + Enter. Once in keyboard drag state,…" at bounding box center [373, 294] width 698 height 353
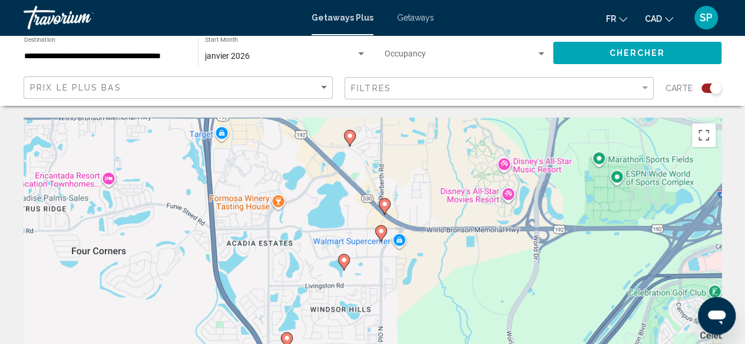
click at [386, 204] on image "Main content" at bounding box center [384, 204] width 7 height 7
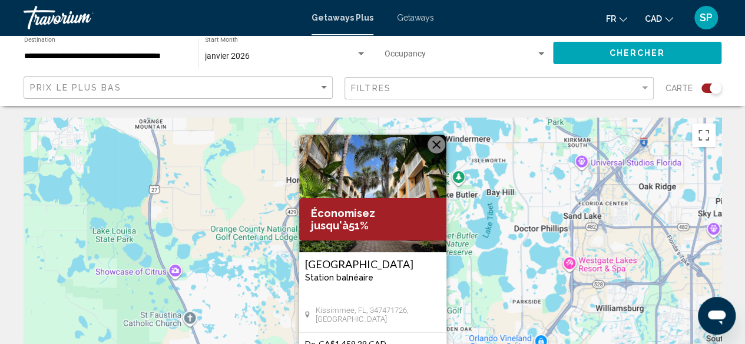
click at [350, 262] on h3 "[GEOGRAPHIC_DATA]" at bounding box center [372, 264] width 135 height 12
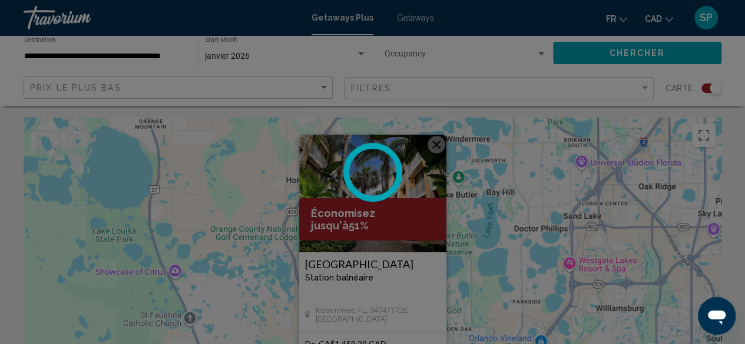
click at [350, 262] on div at bounding box center [372, 172] width 745 height 344
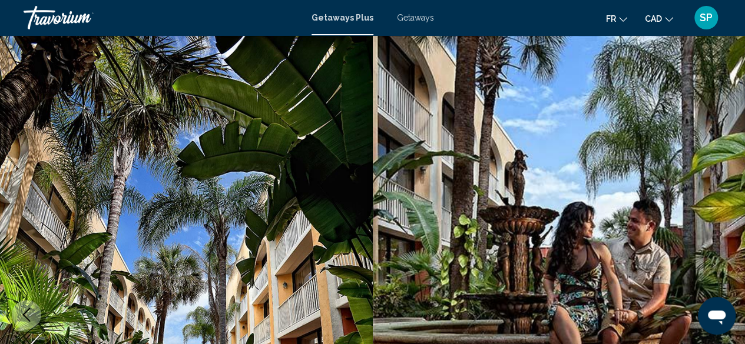
scroll to position [142, 0]
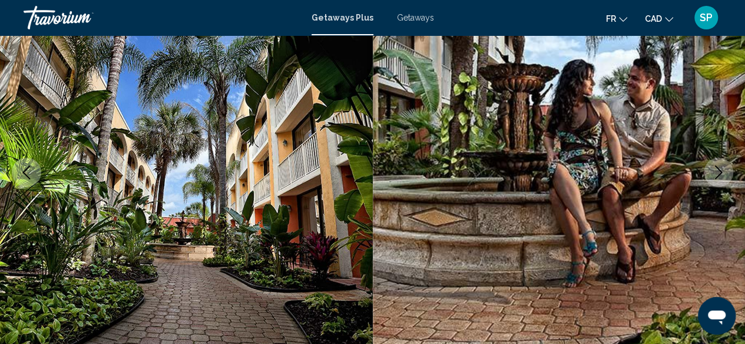
click at [719, 168] on icon "Next image" at bounding box center [718, 172] width 14 height 14
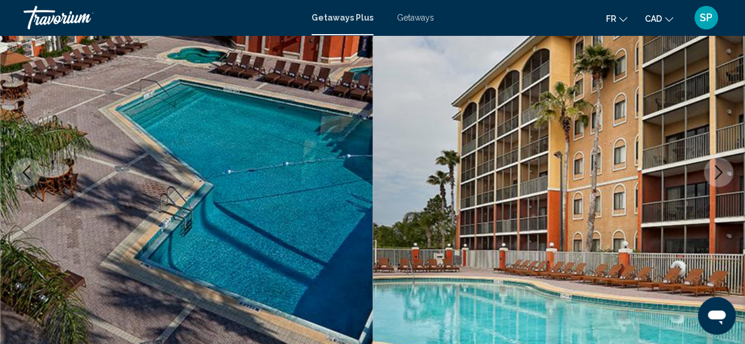
click at [719, 168] on icon "Next image" at bounding box center [718, 172] width 14 height 14
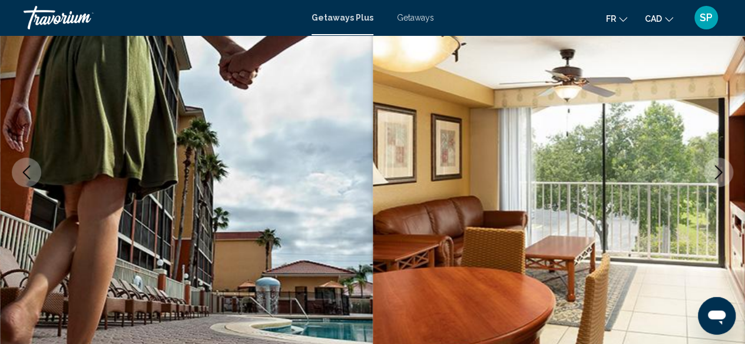
click at [719, 168] on icon "Next image" at bounding box center [718, 172] width 14 height 14
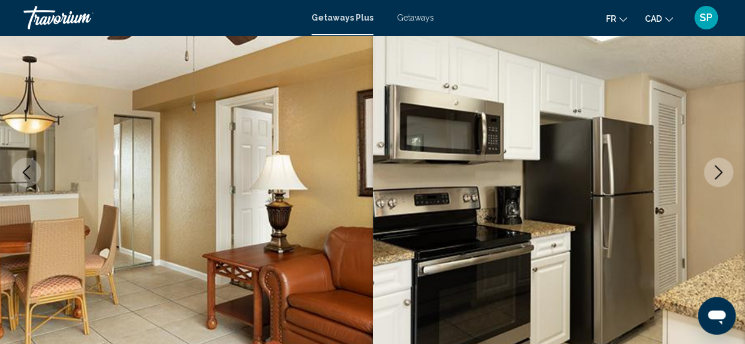
click at [719, 168] on icon "Next image" at bounding box center [718, 172] width 14 height 14
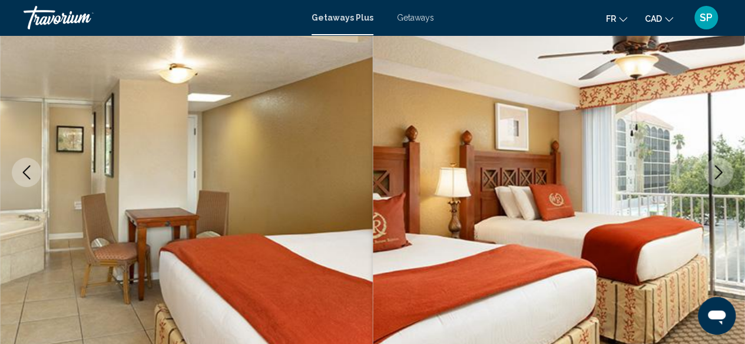
click at [719, 168] on icon "Next image" at bounding box center [718, 172] width 14 height 14
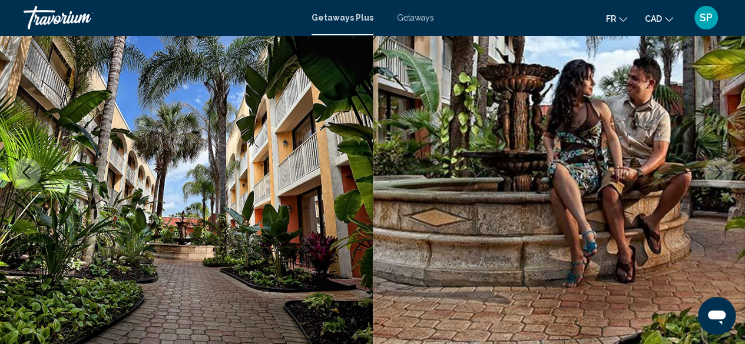
click at [719, 168] on icon "Next image" at bounding box center [718, 172] width 14 height 14
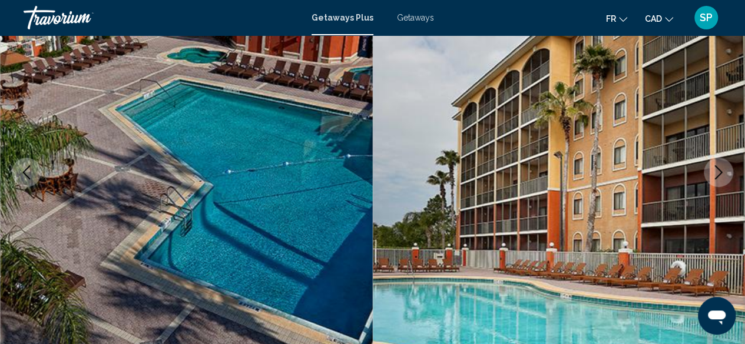
click at [719, 168] on icon "Next image" at bounding box center [718, 172] width 14 height 14
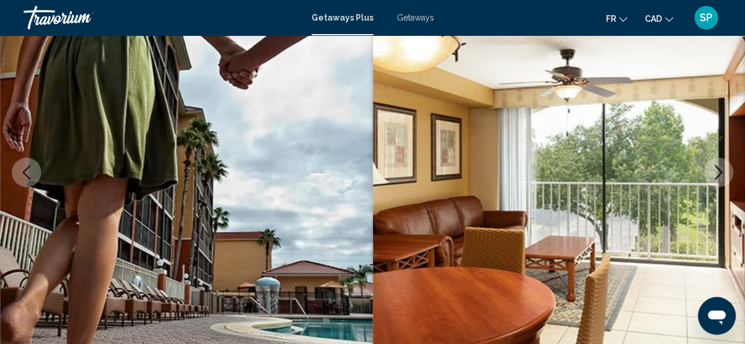
click at [719, 168] on icon "Next image" at bounding box center [718, 172] width 14 height 14
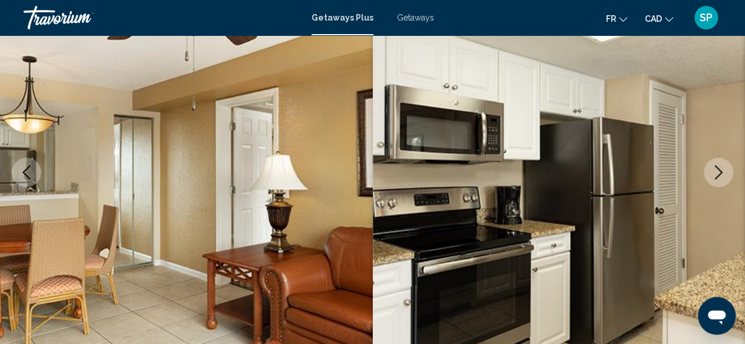
click at [719, 168] on icon "Next image" at bounding box center [718, 172] width 14 height 14
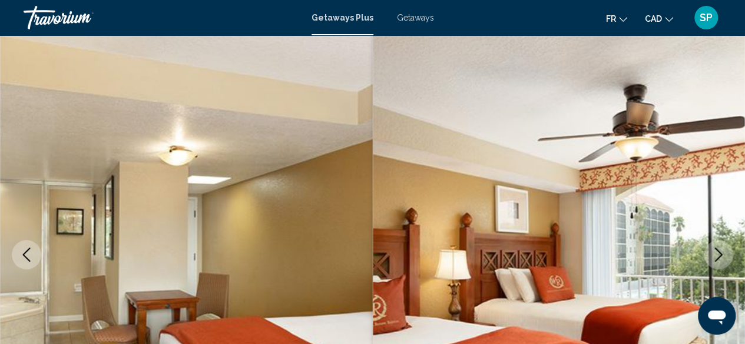
scroll to position [0, 0]
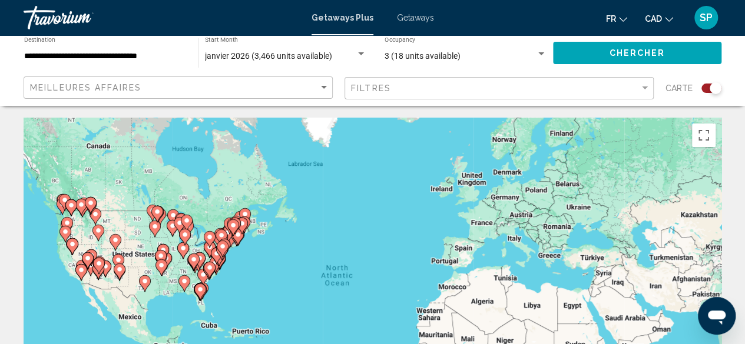
click at [200, 291] on image "Main content" at bounding box center [200, 289] width 7 height 7
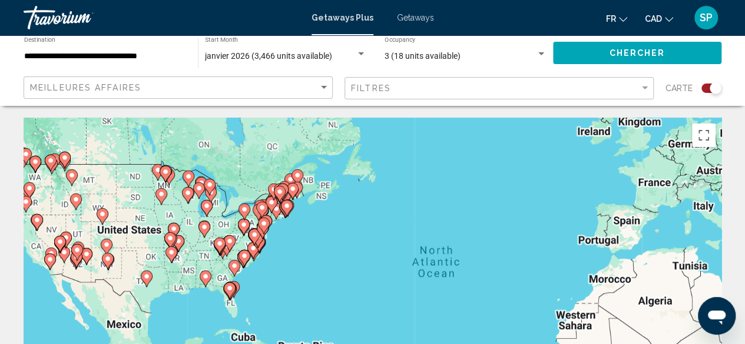
click at [200, 291] on div "To activate drag with keyboard, press Alt + Enter. Once in keyboard drag state,…" at bounding box center [373, 294] width 698 height 353
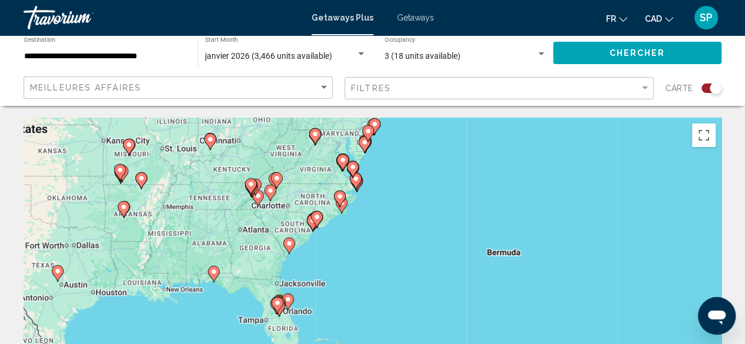
click at [301, 309] on div "To activate drag with keyboard, press Alt + Enter. Once in keyboard drag state,…" at bounding box center [373, 294] width 698 height 353
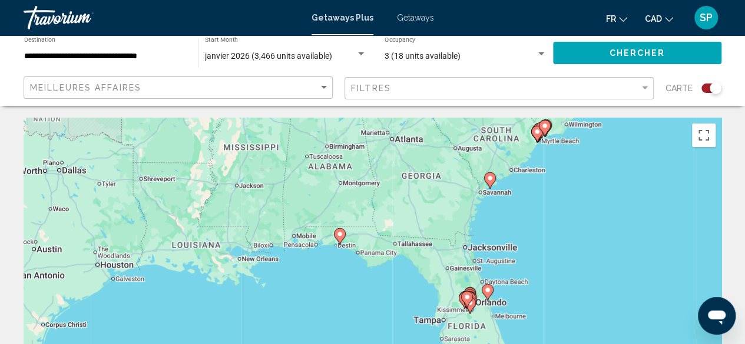
drag, startPoint x: 183, startPoint y: 275, endPoint x: 411, endPoint y: 267, distance: 227.9
click at [411, 267] on div "To activate drag with keyboard, press Alt + Enter. Once in keyboard drag state,…" at bounding box center [373, 294] width 698 height 353
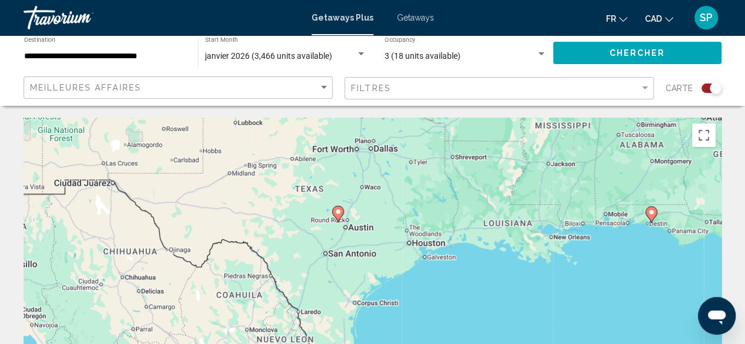
drag, startPoint x: 180, startPoint y: 282, endPoint x: 493, endPoint y: 254, distance: 314.4
click at [493, 254] on div "To activate drag with keyboard, press Alt + Enter. Once in keyboard drag state,…" at bounding box center [373, 294] width 698 height 353
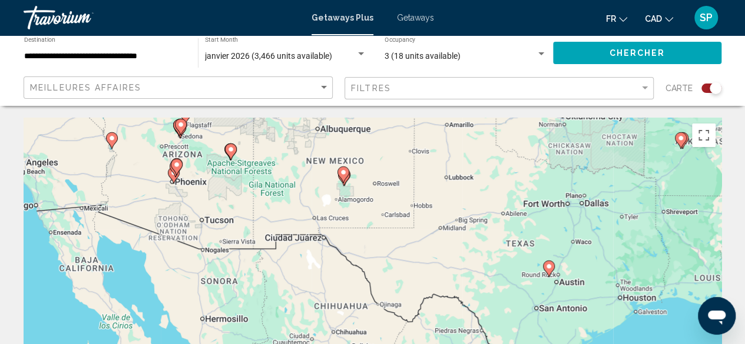
drag, startPoint x: 243, startPoint y: 300, endPoint x: 428, endPoint y: 356, distance: 193.8
click at [428, 344] on html "**********" at bounding box center [372, 172] width 745 height 344
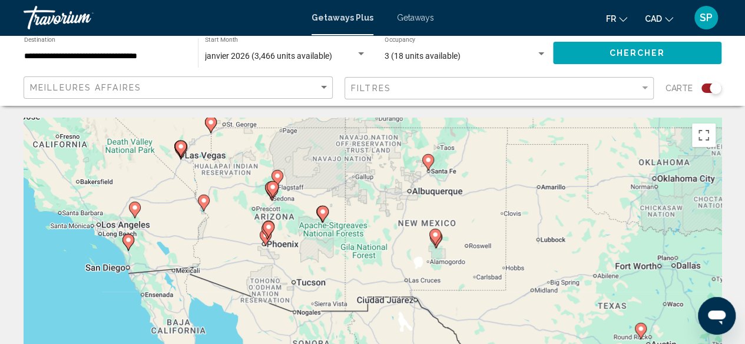
drag, startPoint x: 318, startPoint y: 264, endPoint x: 413, endPoint y: 317, distance: 109.1
click at [413, 317] on div "To activate drag with keyboard, press Alt + Enter. Once in keyboard drag state,…" at bounding box center [373, 294] width 698 height 353
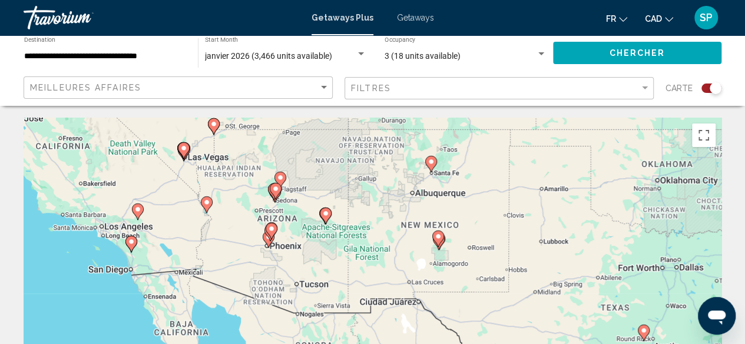
click at [139, 210] on image "Main content" at bounding box center [137, 209] width 7 height 7
type input "**********"
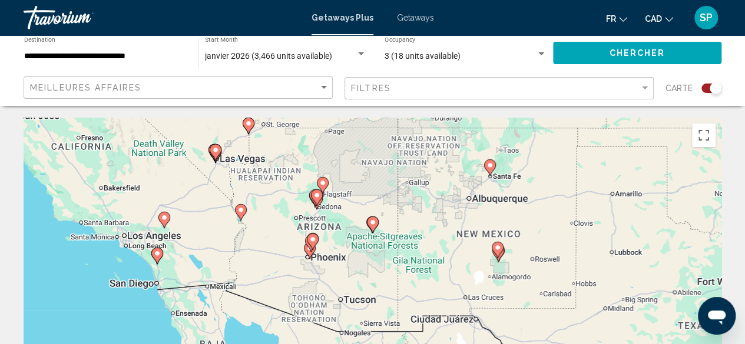
click at [139, 210] on div "To navigate, press the arrow keys. To activate drag with keyboard, press Alt + …" at bounding box center [373, 294] width 698 height 353
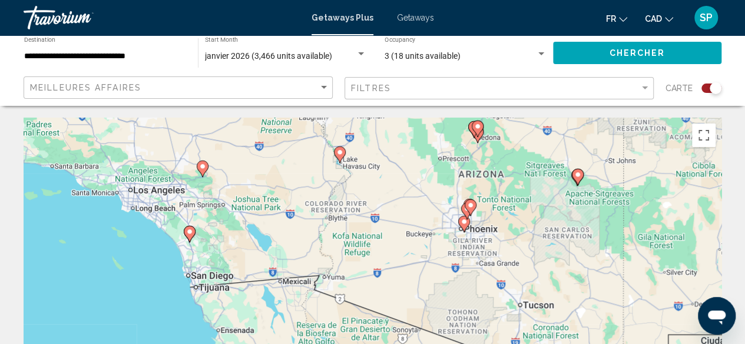
drag, startPoint x: 275, startPoint y: 270, endPoint x: 212, endPoint y: 180, distance: 110.2
click at [212, 180] on div "To activate drag with keyboard, press Alt + Enter. Once in keyboard drag state,…" at bounding box center [373, 294] width 698 height 353
click at [283, 244] on div "To activate drag with keyboard, press Alt + Enter. Once in keyboard drag state,…" at bounding box center [373, 294] width 698 height 353
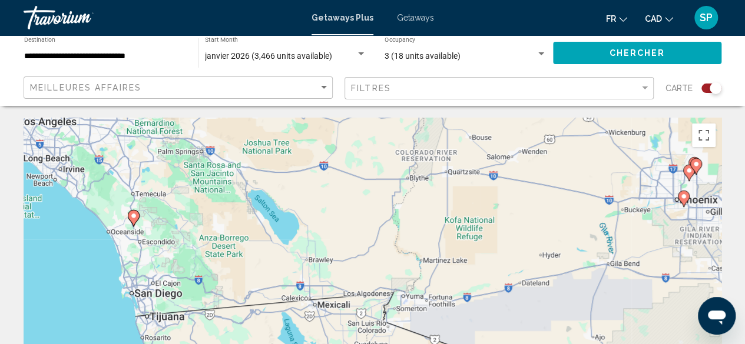
drag, startPoint x: 293, startPoint y: 268, endPoint x: 310, endPoint y: 211, distance: 59.0
click at [310, 211] on div "To activate drag with keyboard, press Alt + Enter. Once in keyboard drag state,…" at bounding box center [373, 294] width 698 height 353
